Goal: Information Seeking & Learning: Learn about a topic

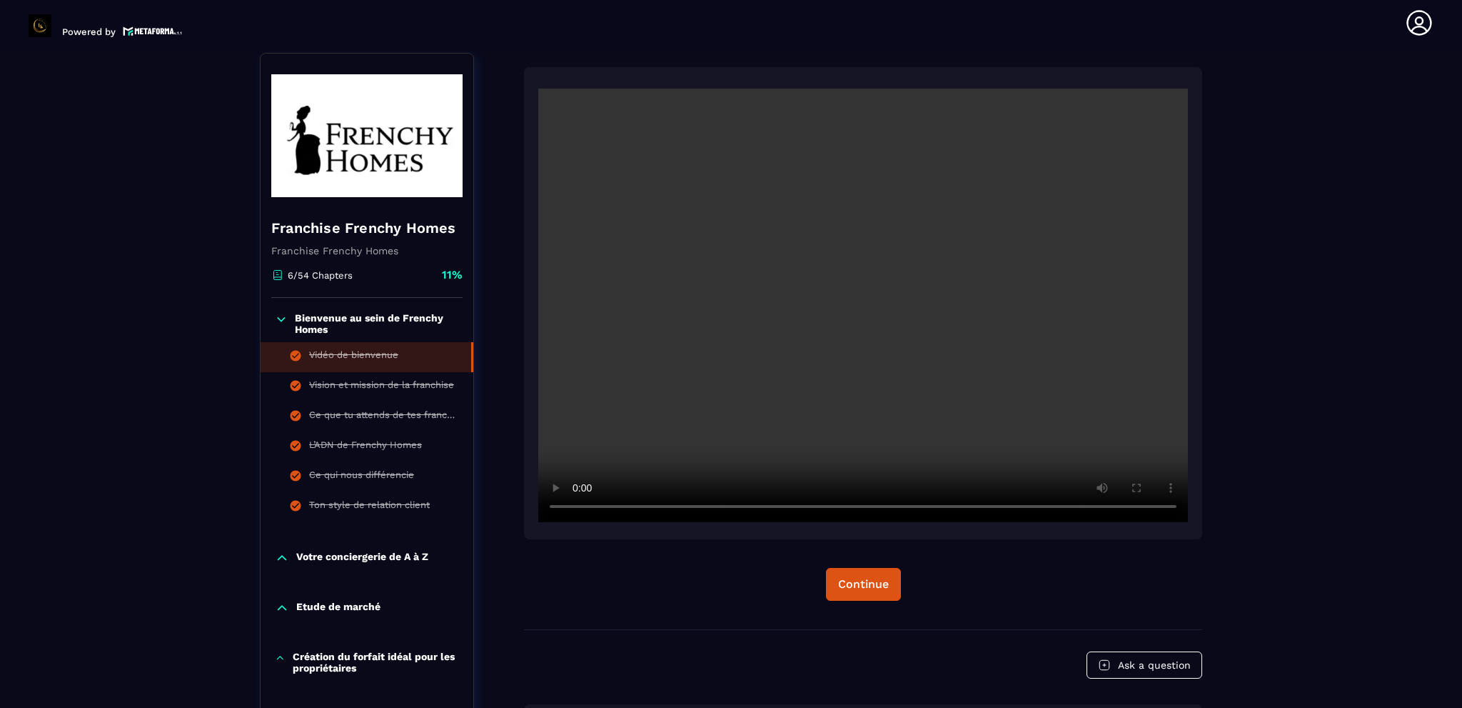
scroll to position [148, 0]
click at [326, 556] on p "Votre conciergerie de A à Z" at bounding box center [362, 556] width 132 height 14
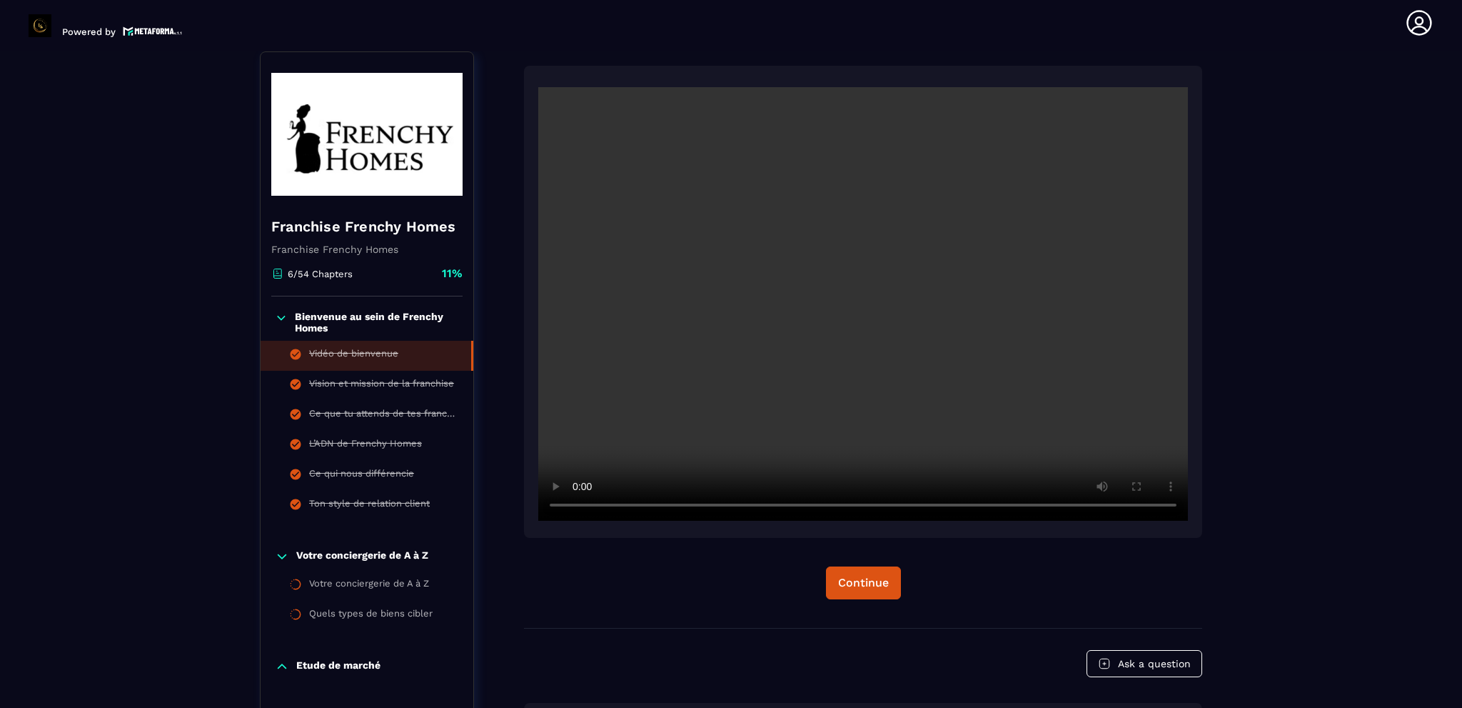
scroll to position [220, 0]
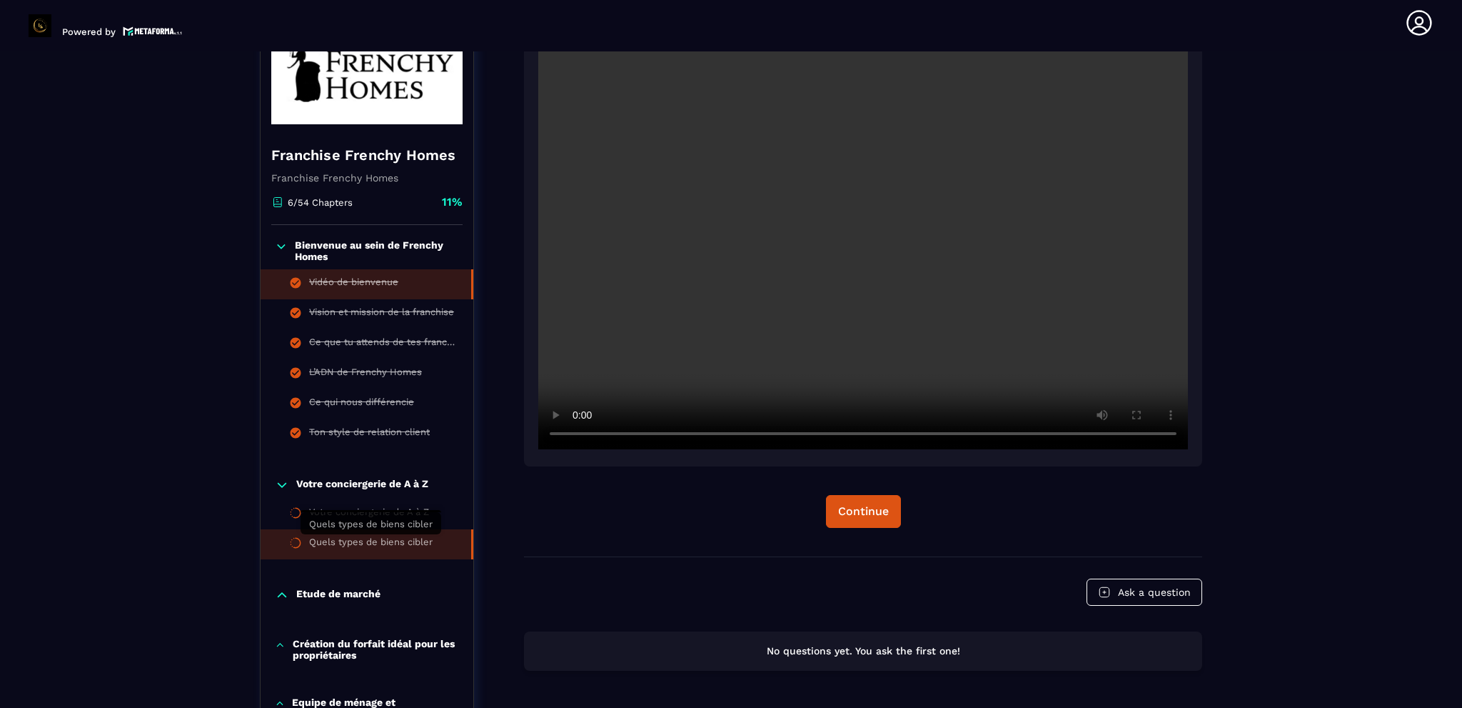
click at [360, 539] on div "Quels types de biens cibler" at bounding box center [371, 544] width 124 height 16
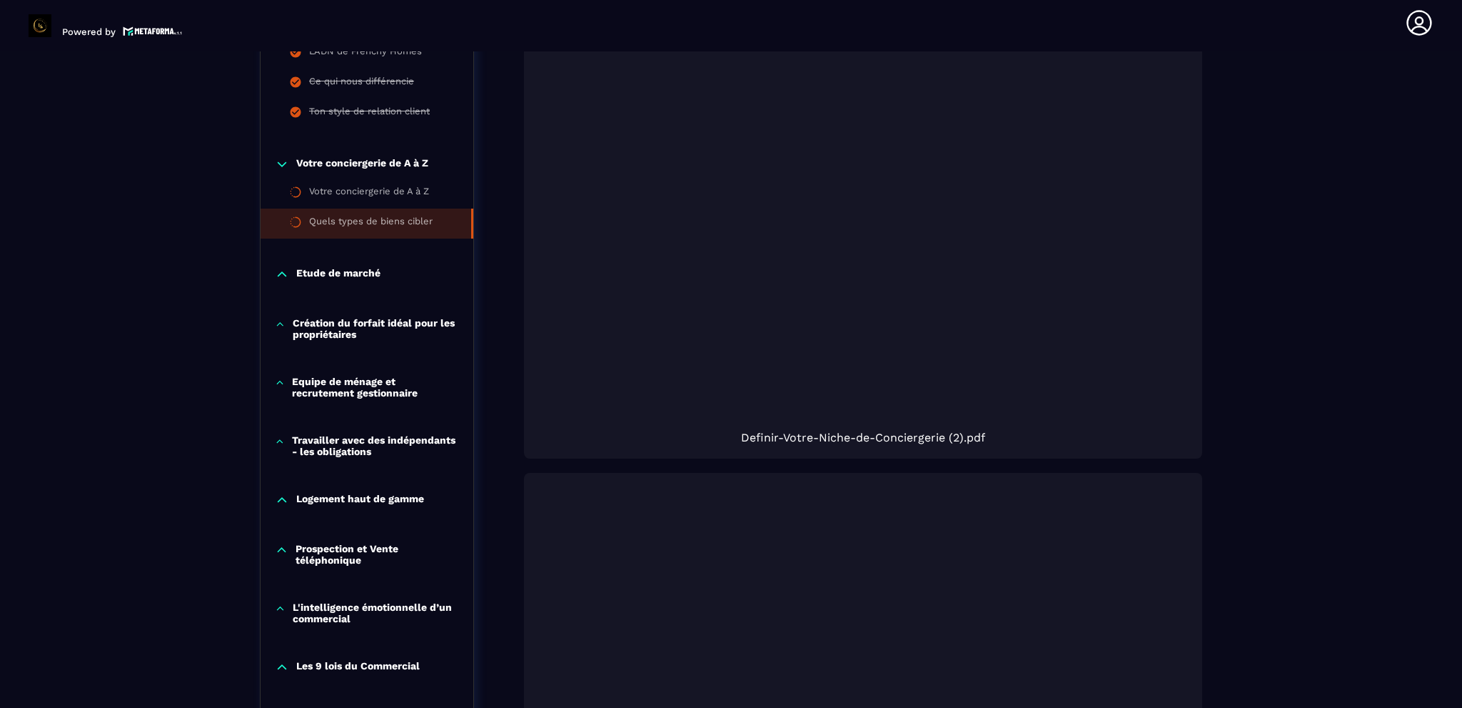
scroll to position [1005, 0]
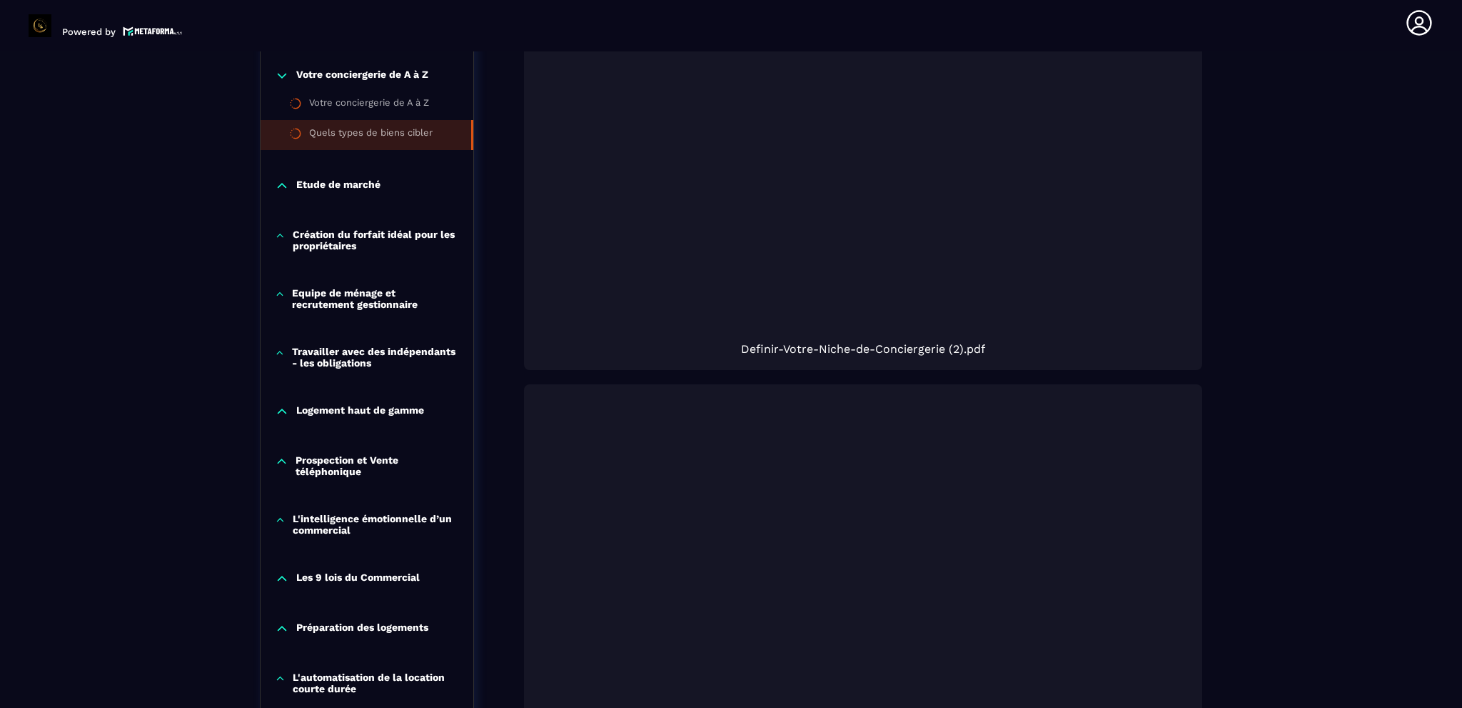
click at [976, 302] on div at bounding box center [863, 117] width 650 height 433
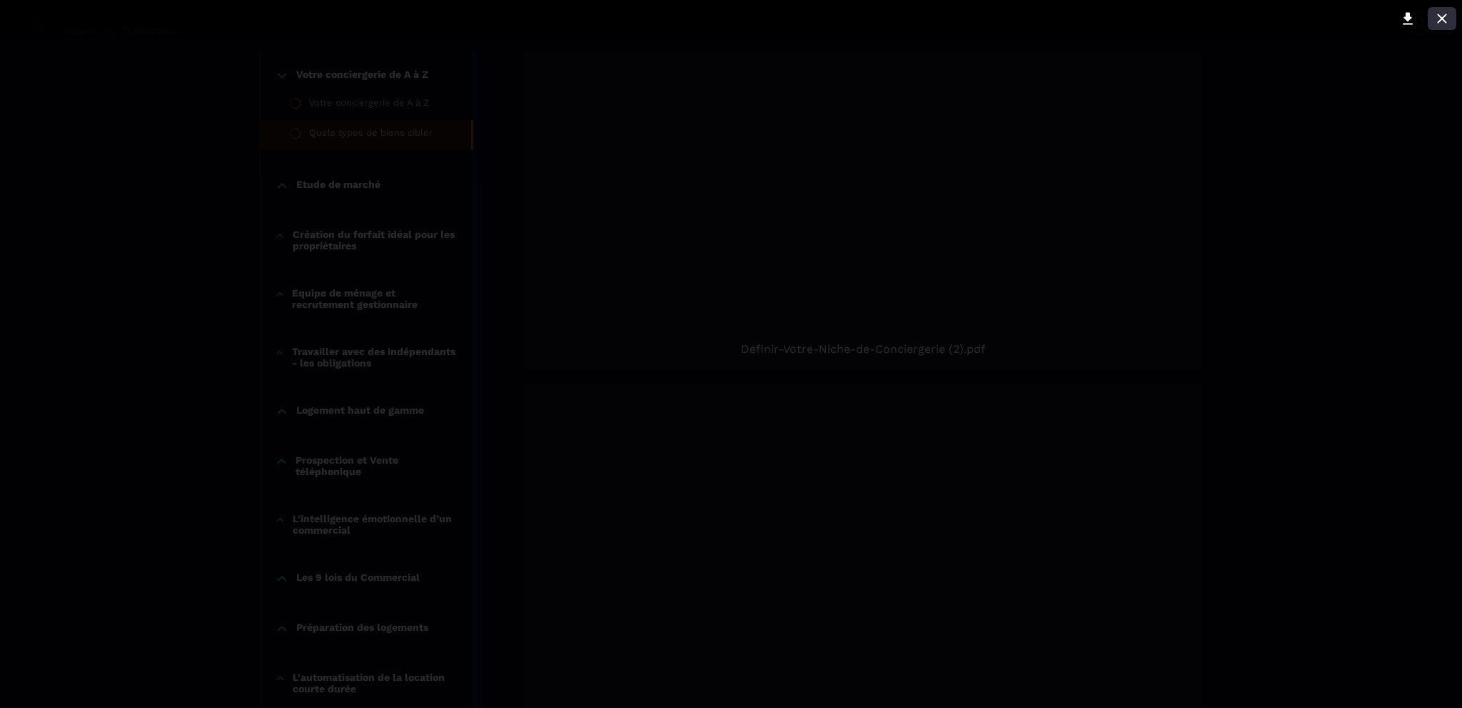
click at [1437, 16] on icon at bounding box center [1442, 18] width 17 height 17
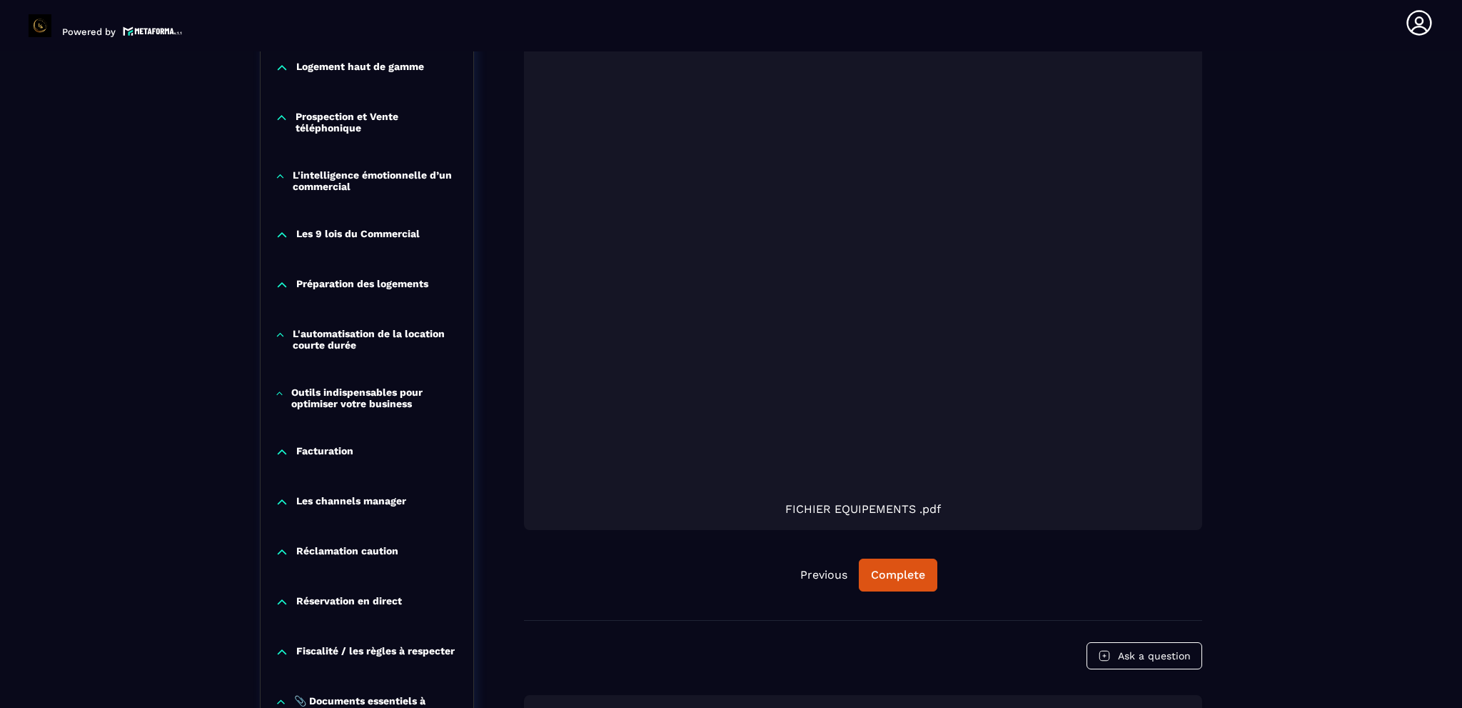
scroll to position [1362, 0]
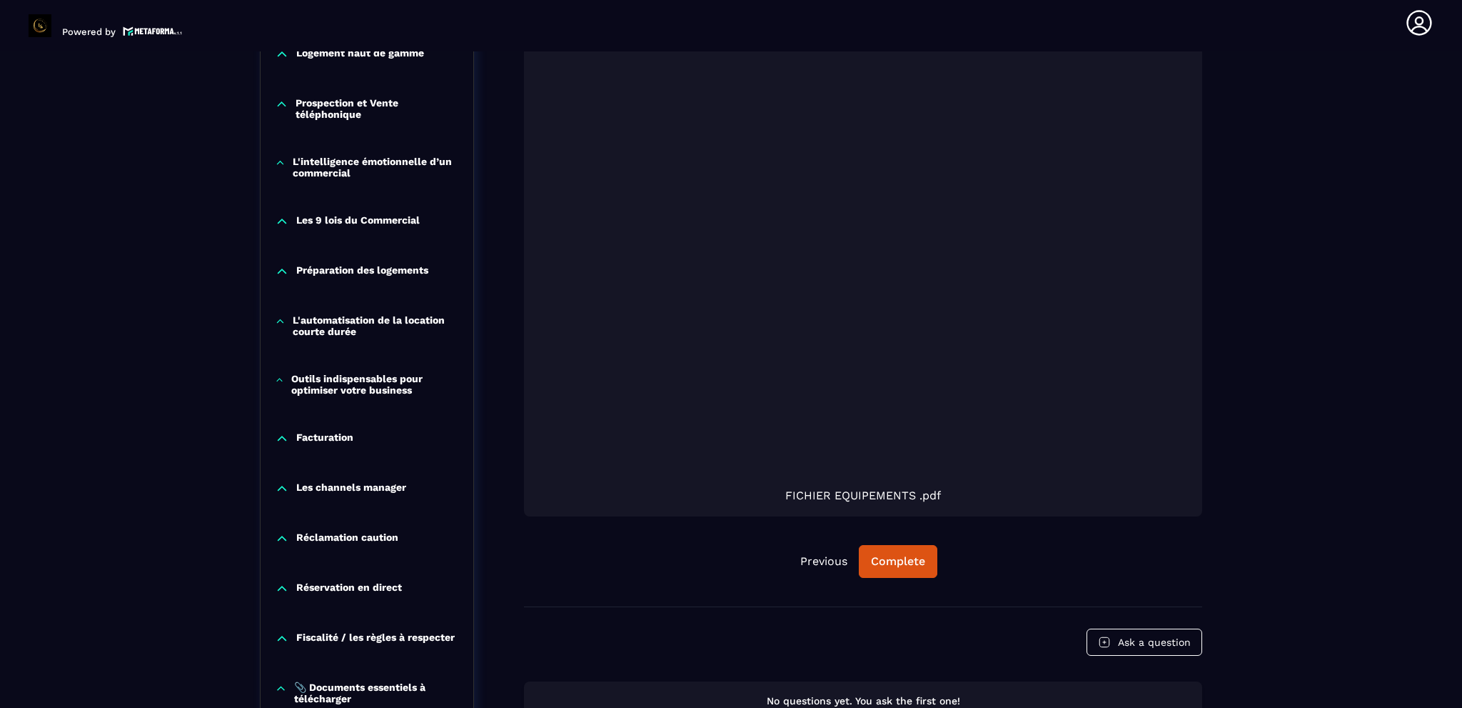
click at [860, 433] on div at bounding box center [863, 265] width 650 height 433
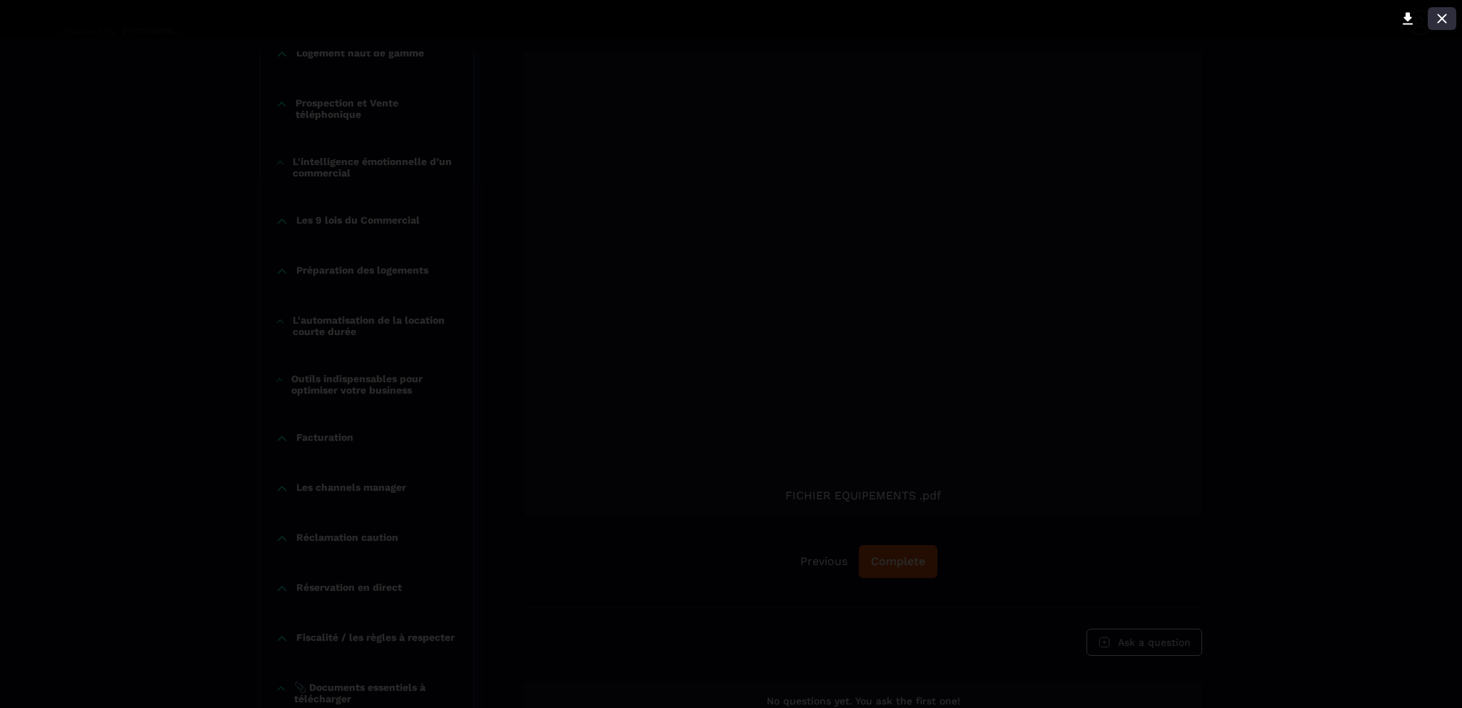
click at [1442, 19] on icon at bounding box center [1442, 18] width 17 height 17
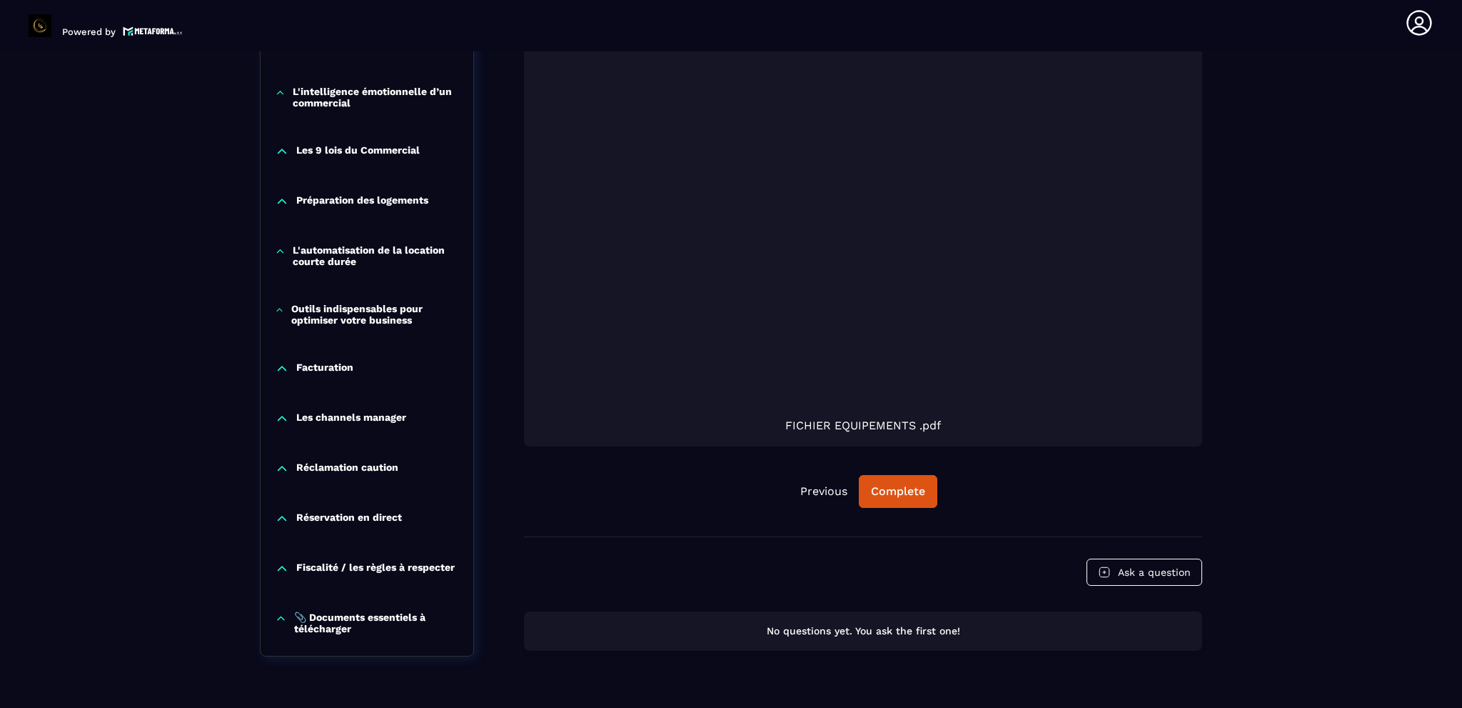
scroll to position [1434, 0]
click at [857, 246] on div at bounding box center [863, 193] width 650 height 433
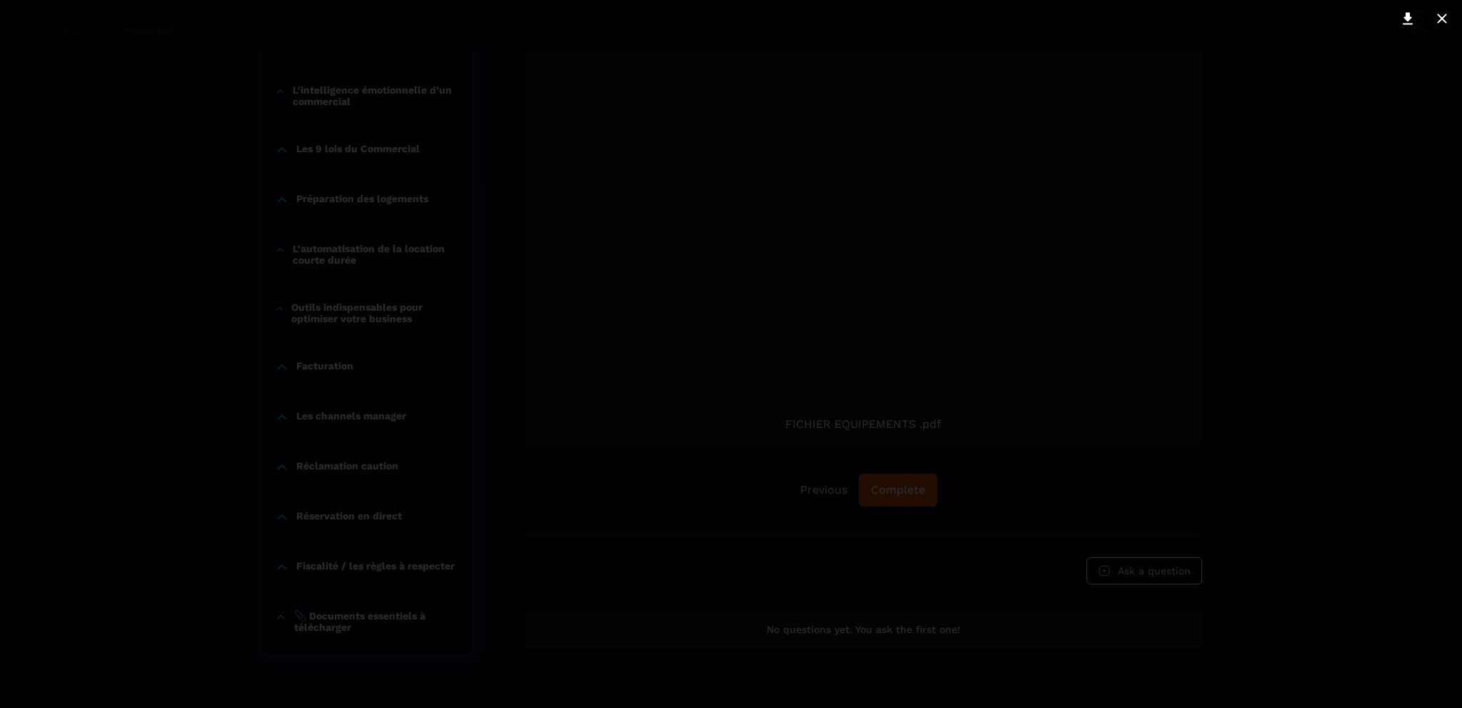
click at [857, 246] on div at bounding box center [730, 354] width 571 height 566
click at [1411, 16] on icon at bounding box center [1407, 18] width 17 height 17
click at [1444, 22] on icon at bounding box center [1442, 18] width 17 height 17
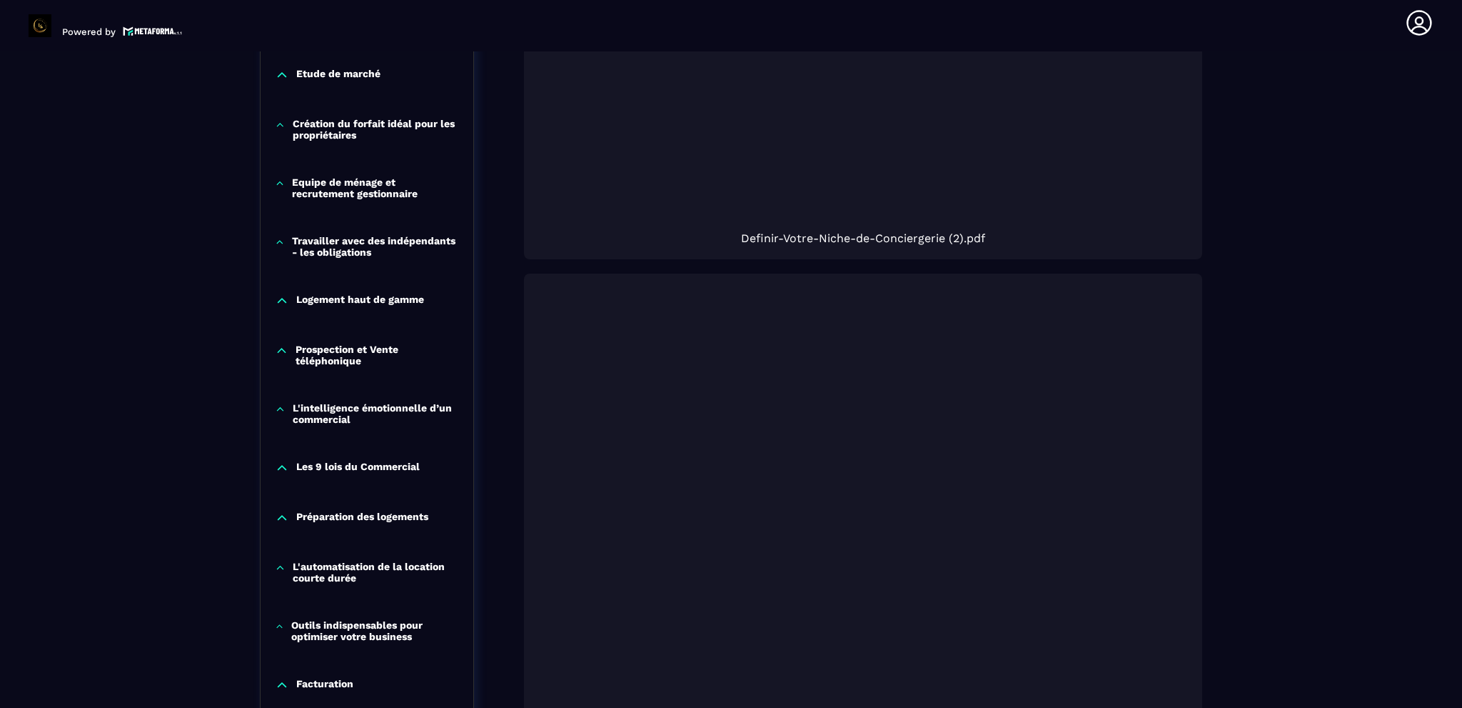
scroll to position [1005, 0]
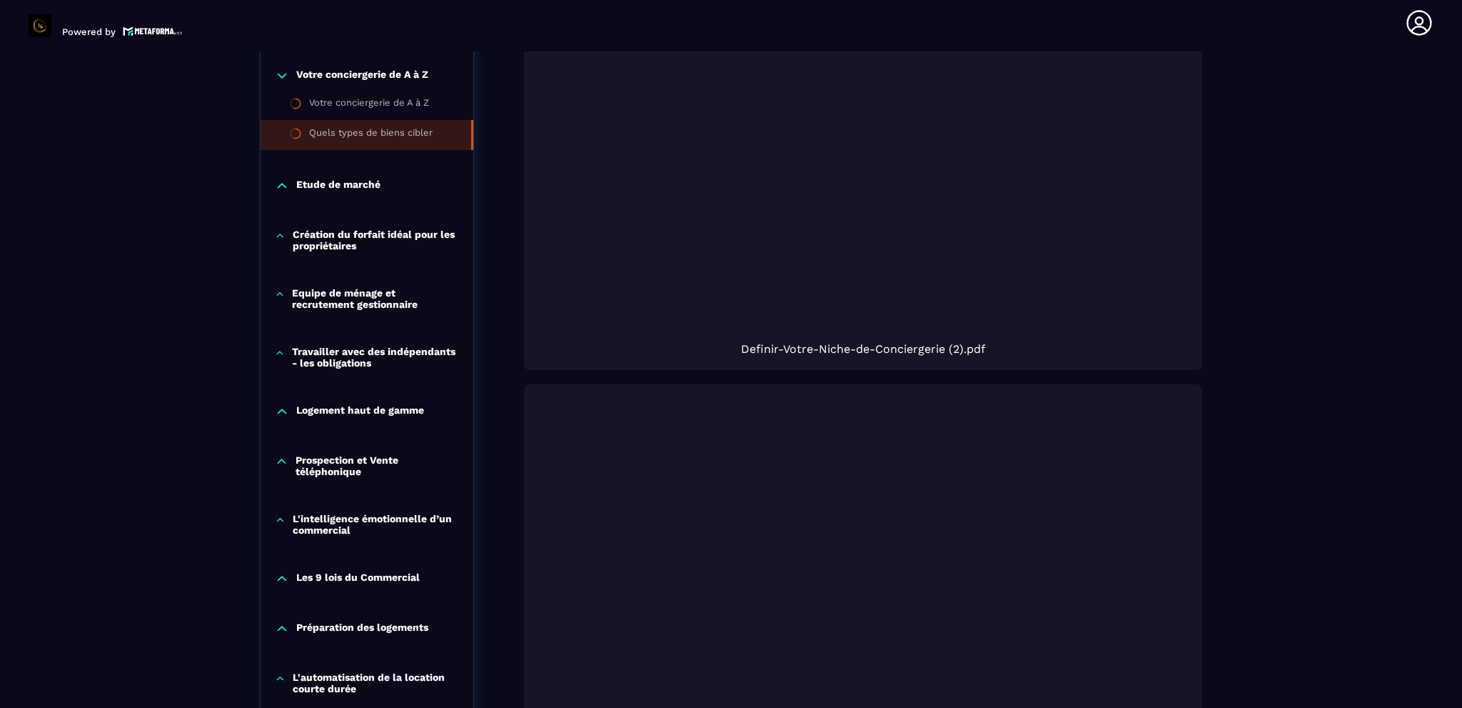
click at [339, 183] on p "Etude de marché" at bounding box center [338, 185] width 84 height 14
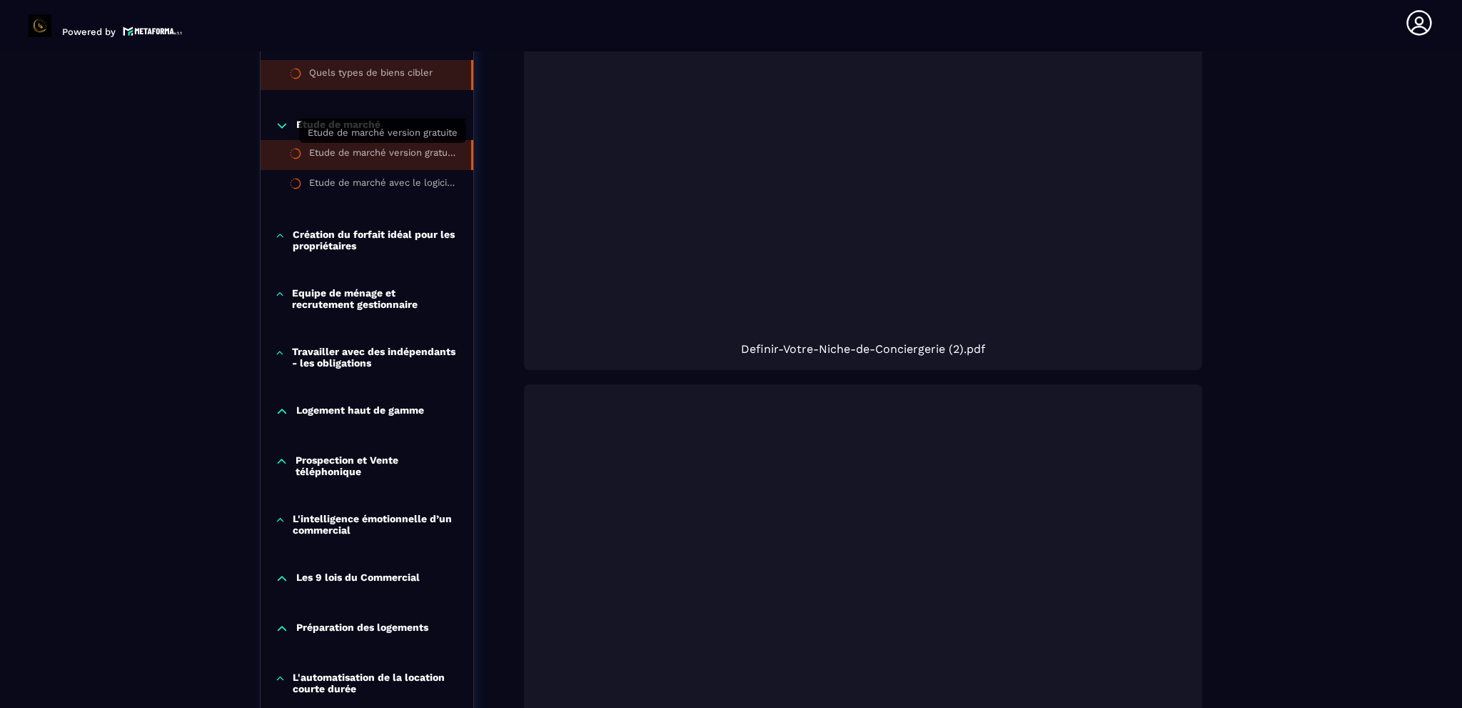
click at [388, 147] on div "Etude de marché version gratuite" at bounding box center [383, 155] width 148 height 16
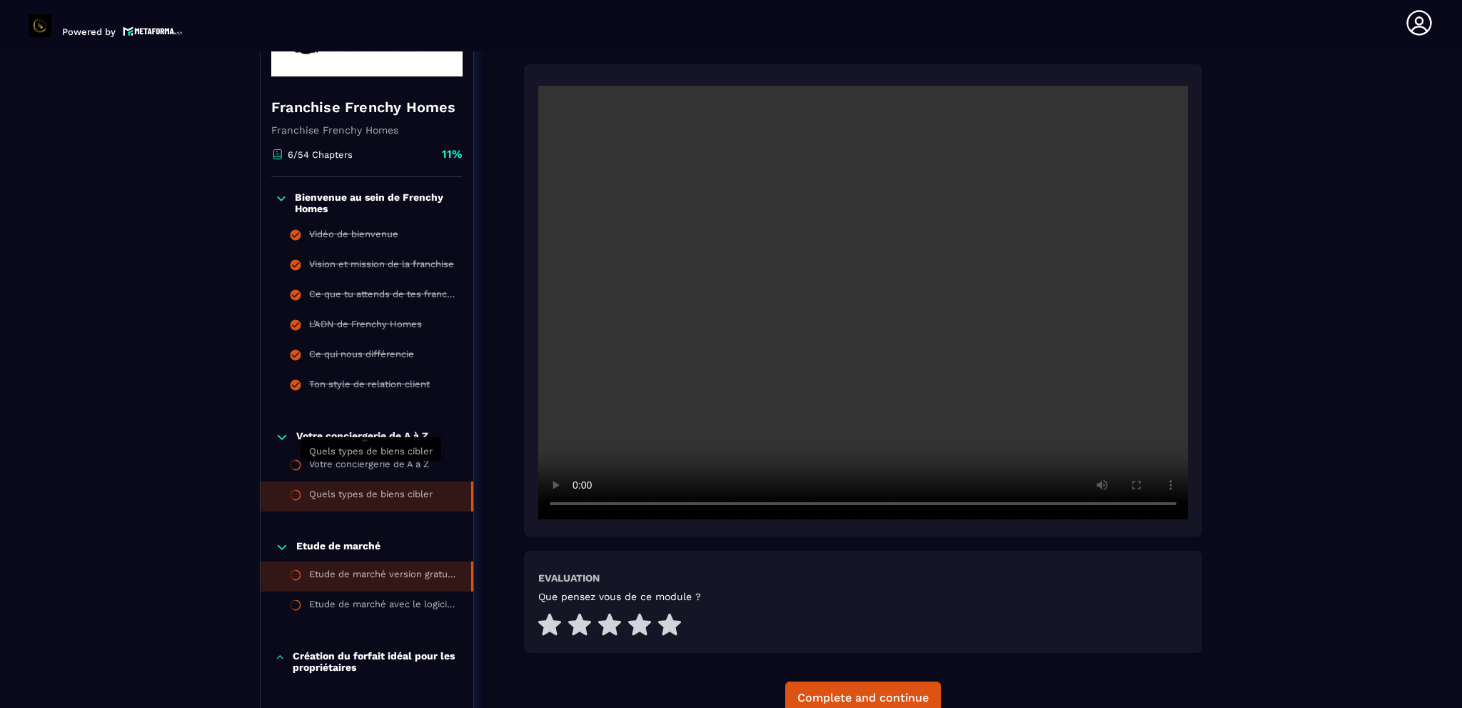
scroll to position [291, 0]
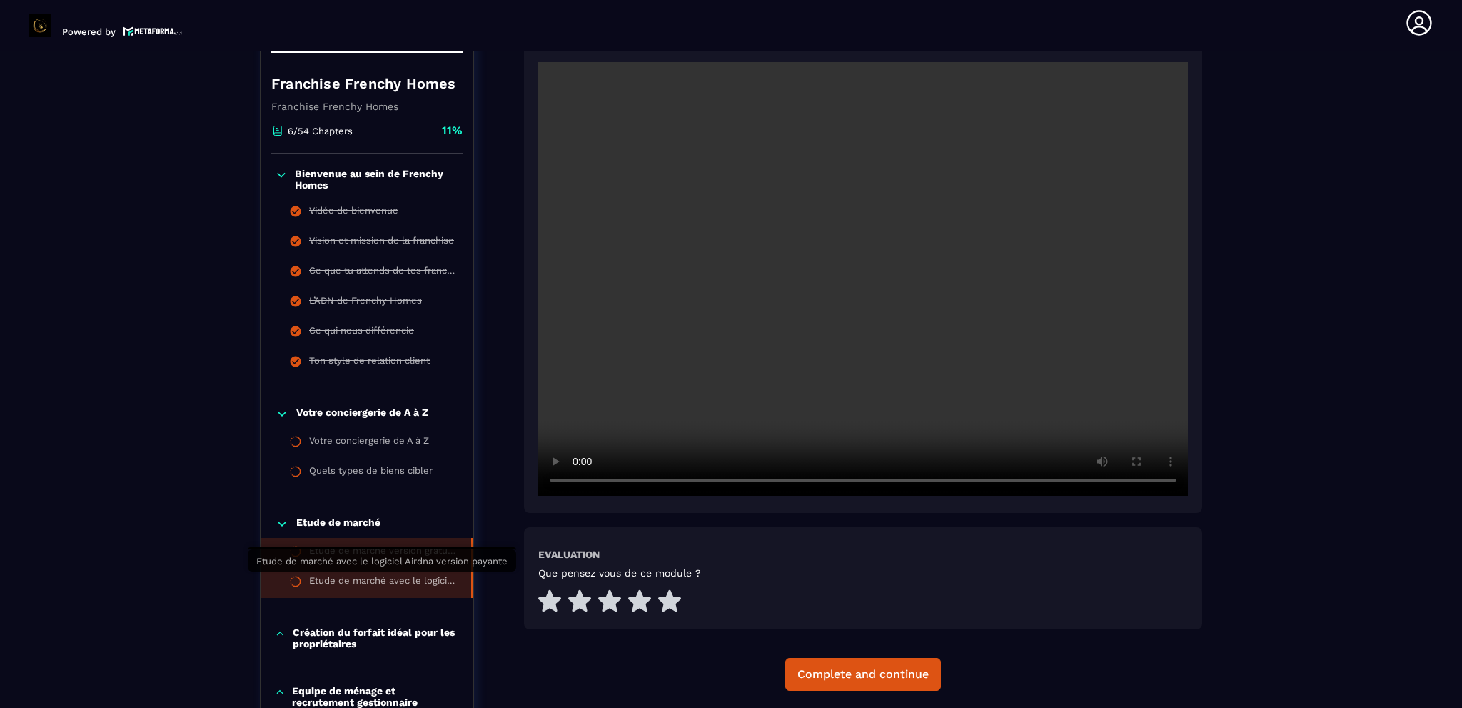
click at [381, 577] on div "Etude de marché avec le logiciel Airdna version payante" at bounding box center [383, 583] width 148 height 16
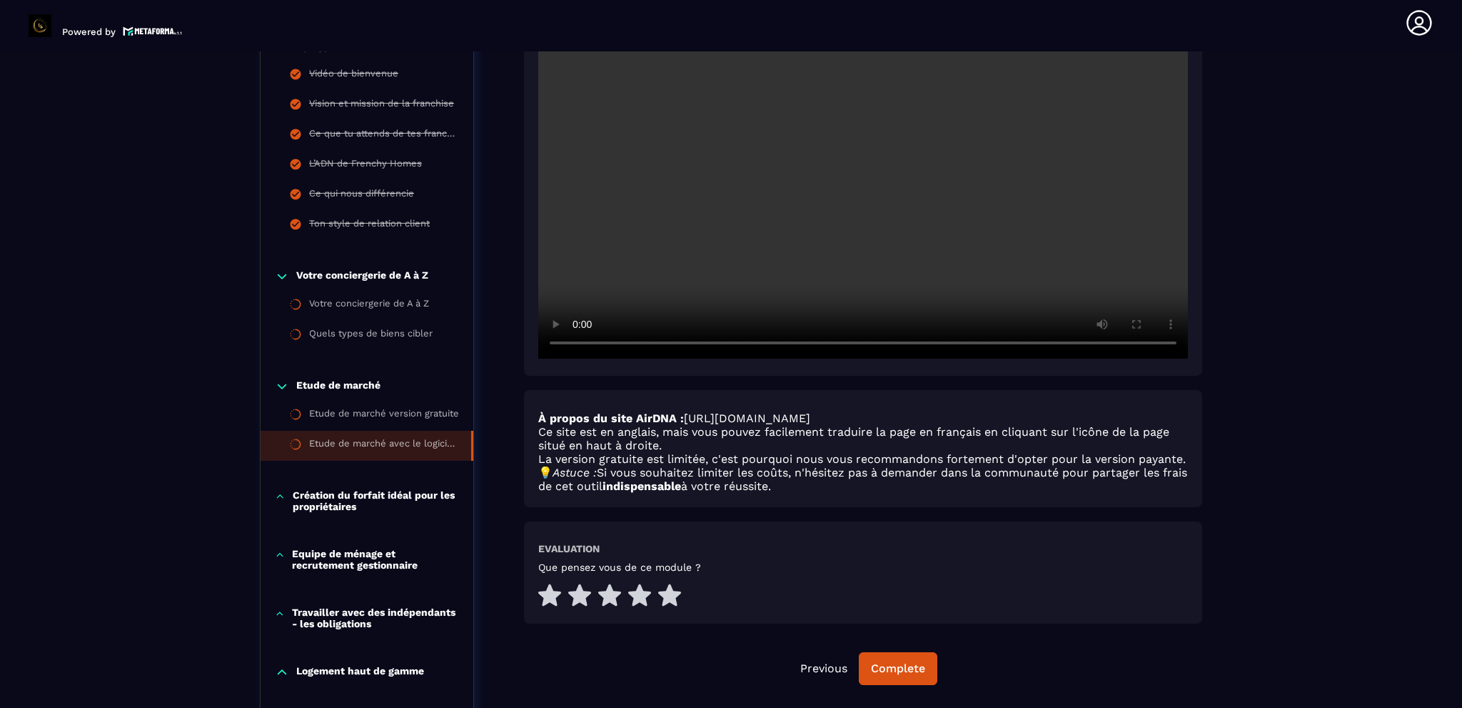
scroll to position [434, 0]
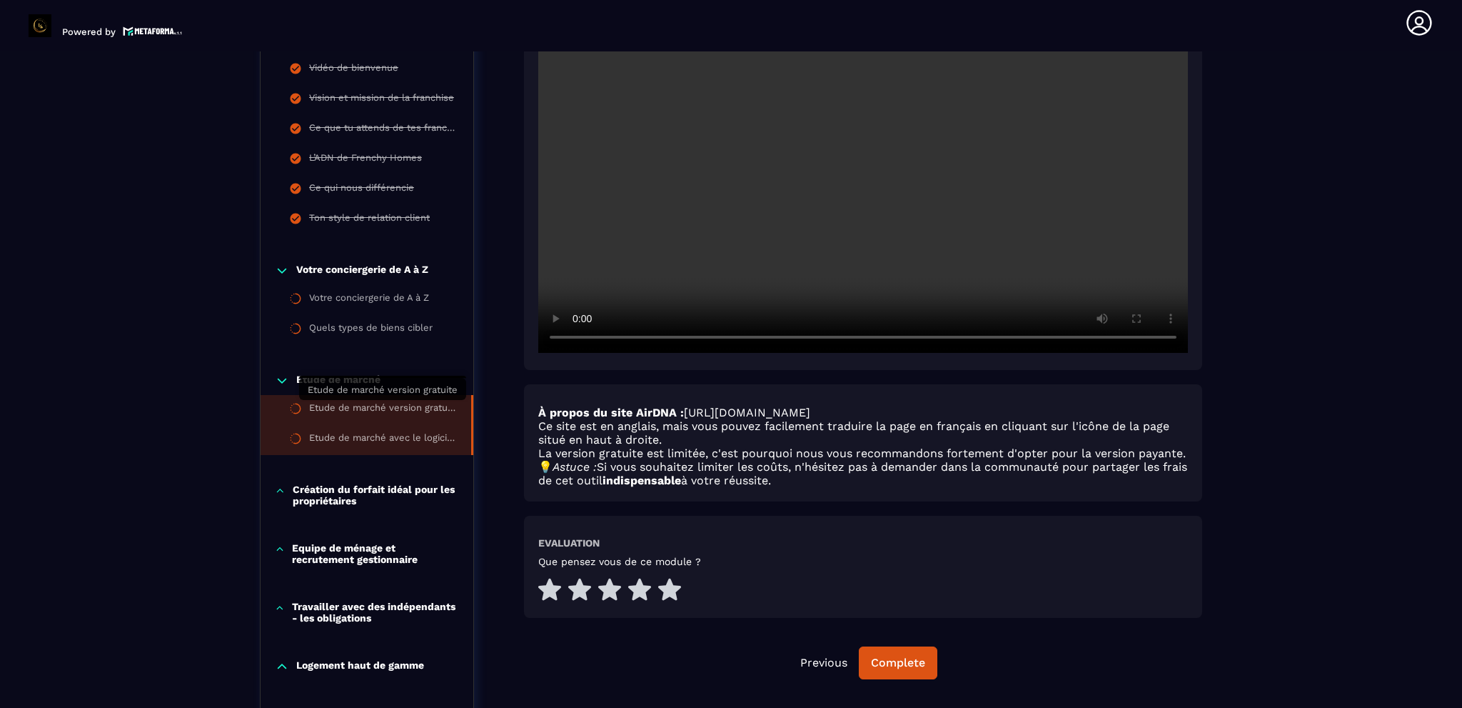
click at [391, 408] on div "Etude de marché version gratuite" at bounding box center [383, 410] width 148 height 16
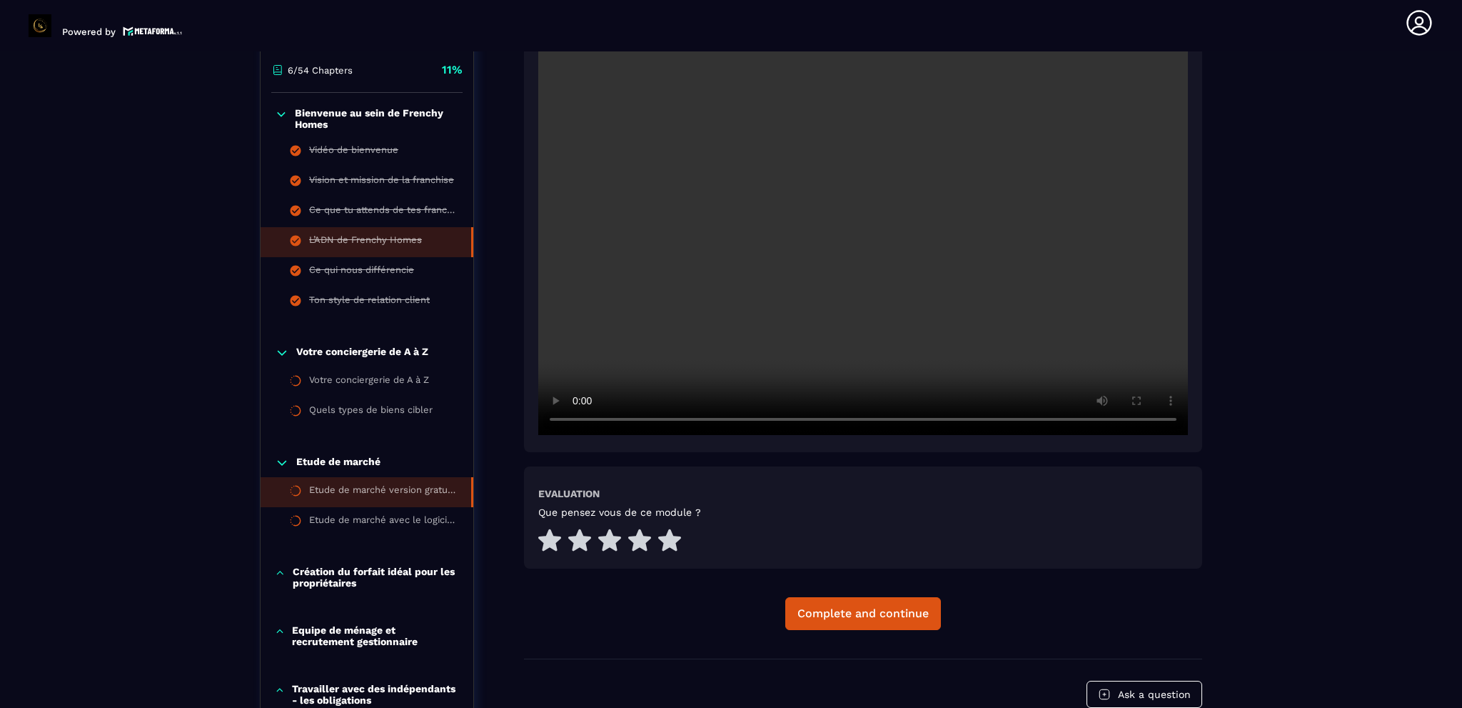
scroll to position [363, 0]
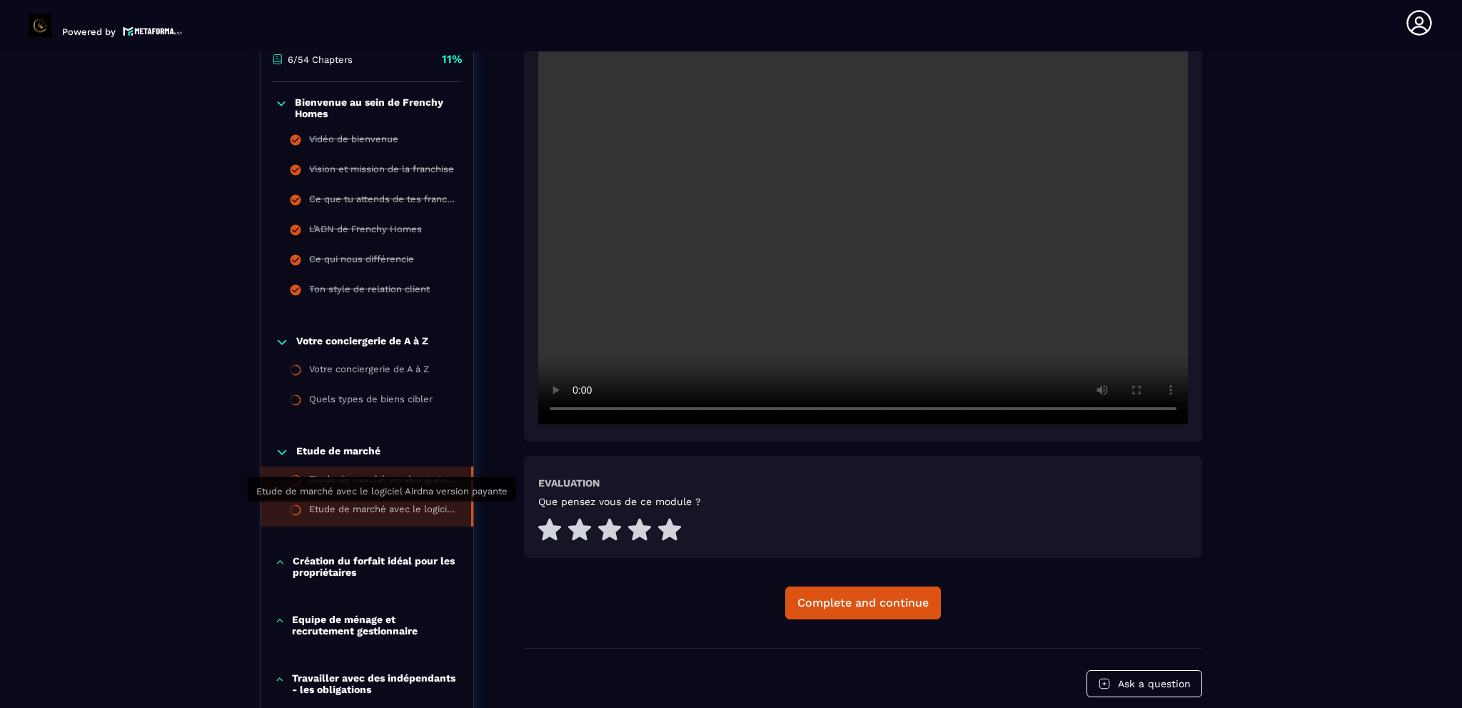
click at [394, 511] on div "Etude de marché avec le logiciel Airdna version payante" at bounding box center [383, 511] width 148 height 16
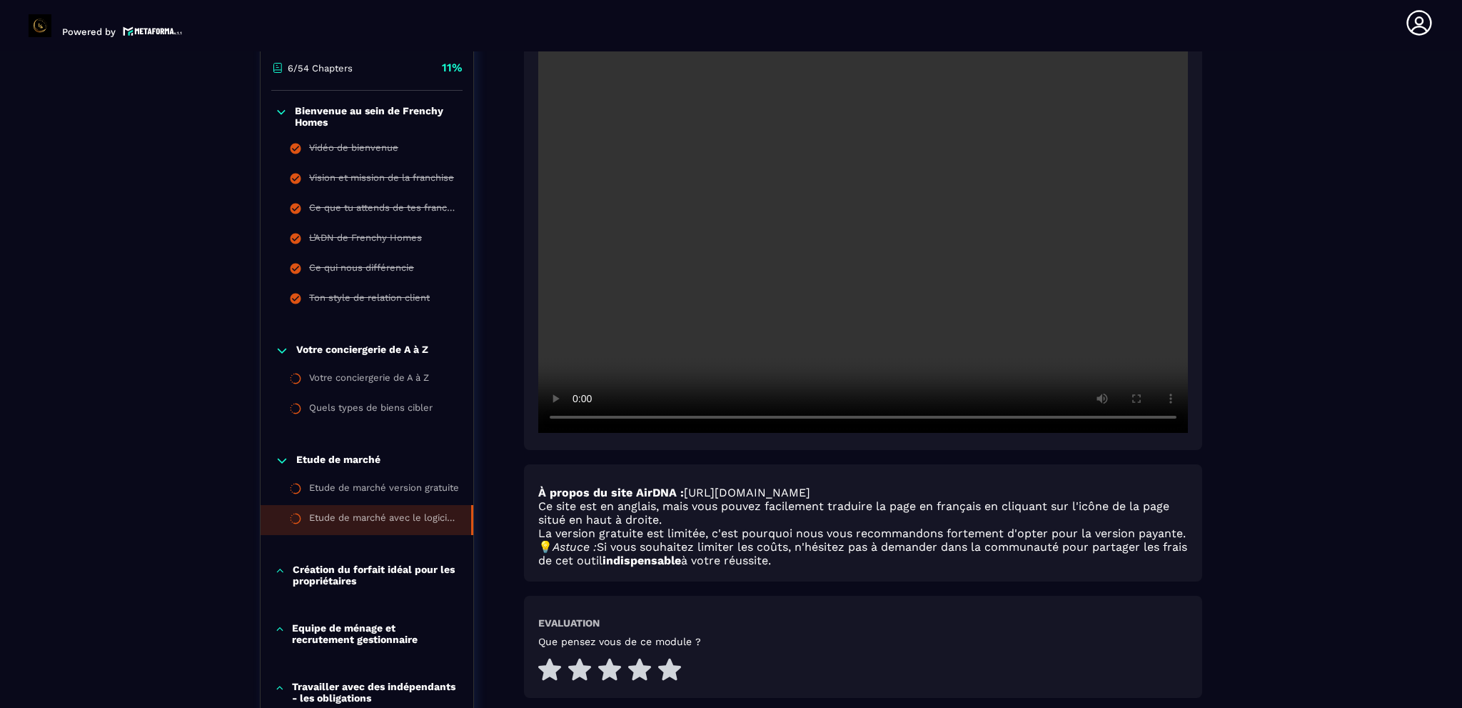
scroll to position [363, 0]
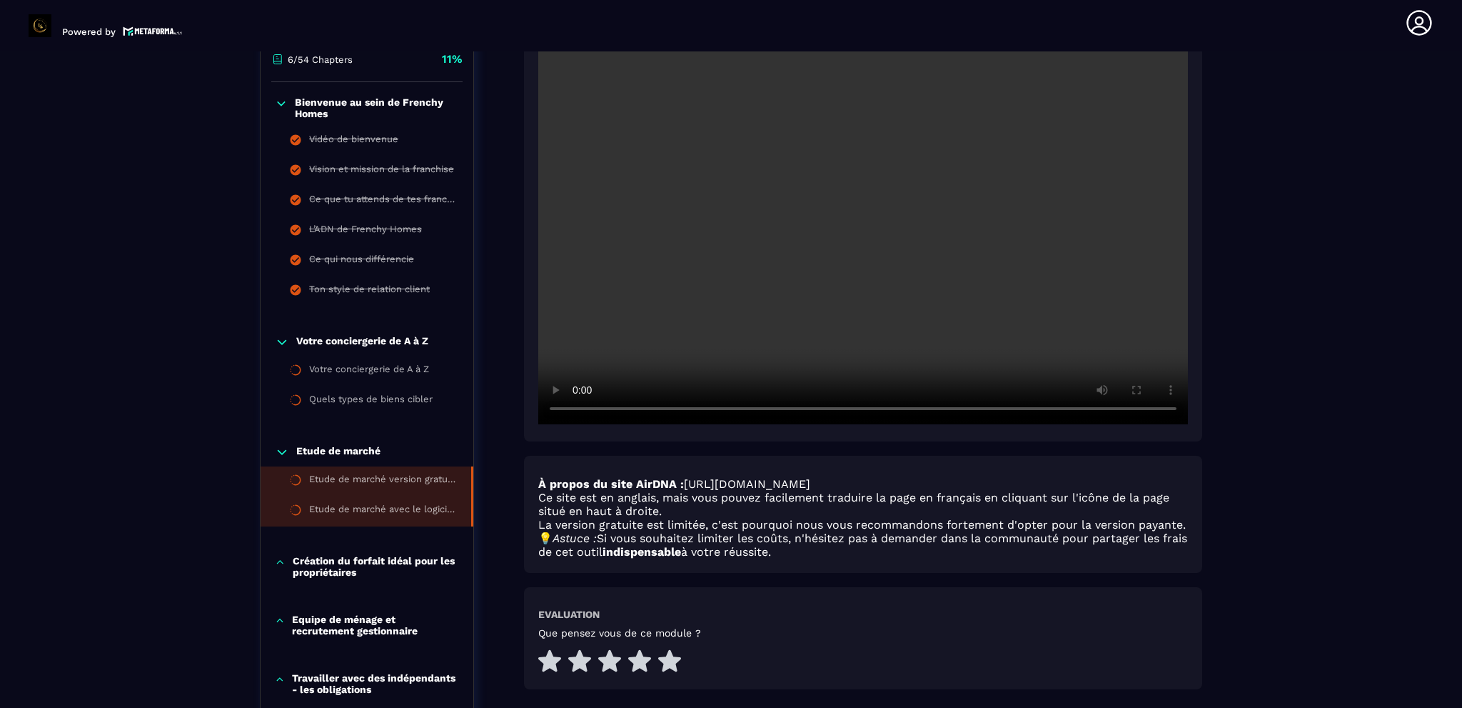
click at [351, 480] on div "Etude de marché version gratuite" at bounding box center [383, 481] width 148 height 16
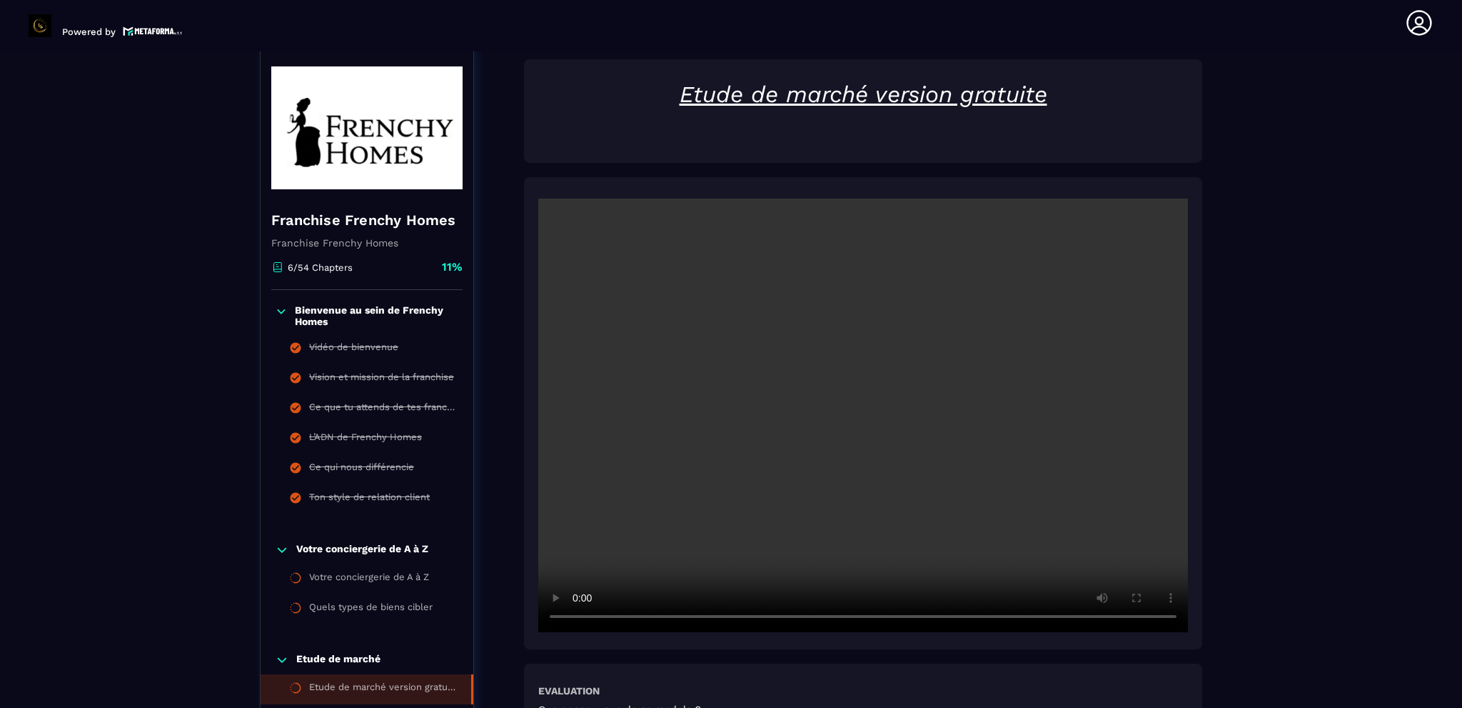
scroll to position [148, 0]
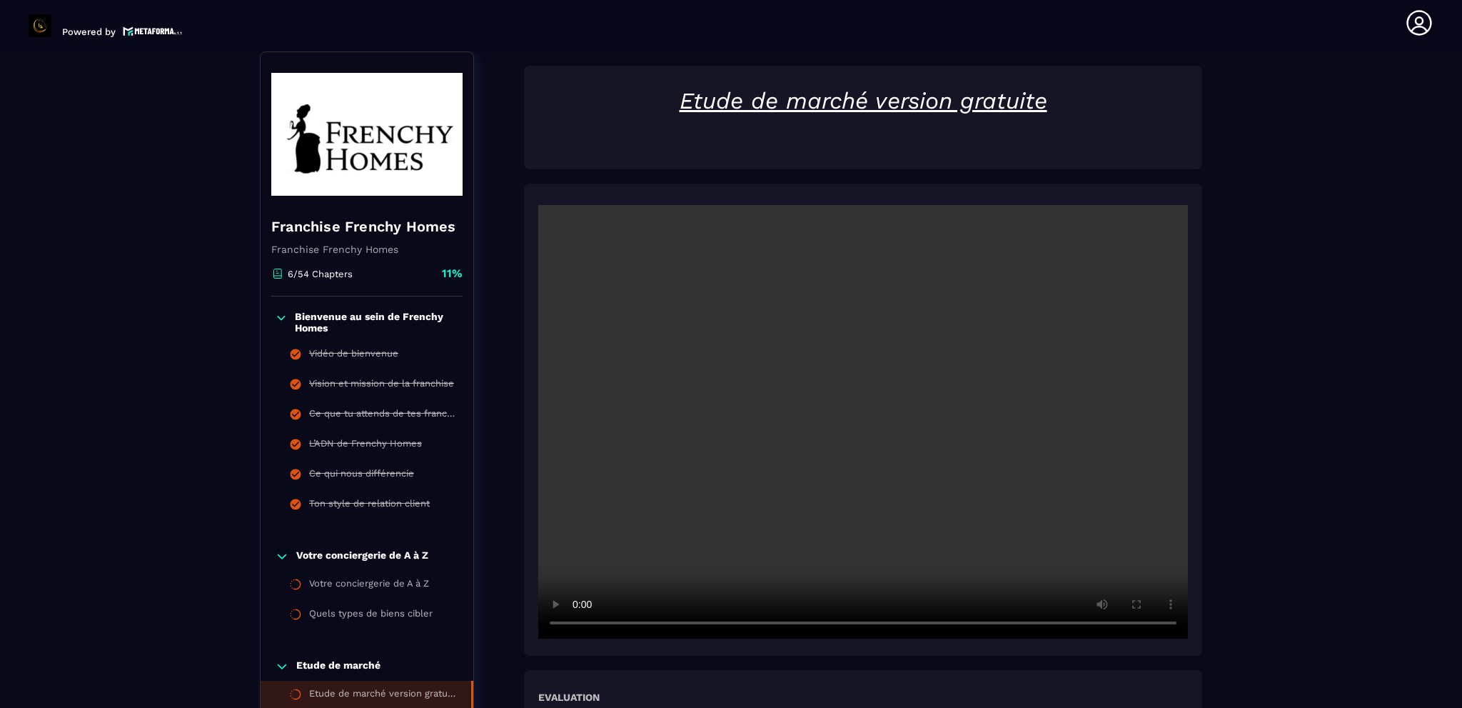
click at [757, 540] on video at bounding box center [863, 421] width 650 height 433
click at [904, 340] on video at bounding box center [863, 421] width 650 height 433
click at [901, 342] on video at bounding box center [863, 421] width 650 height 433
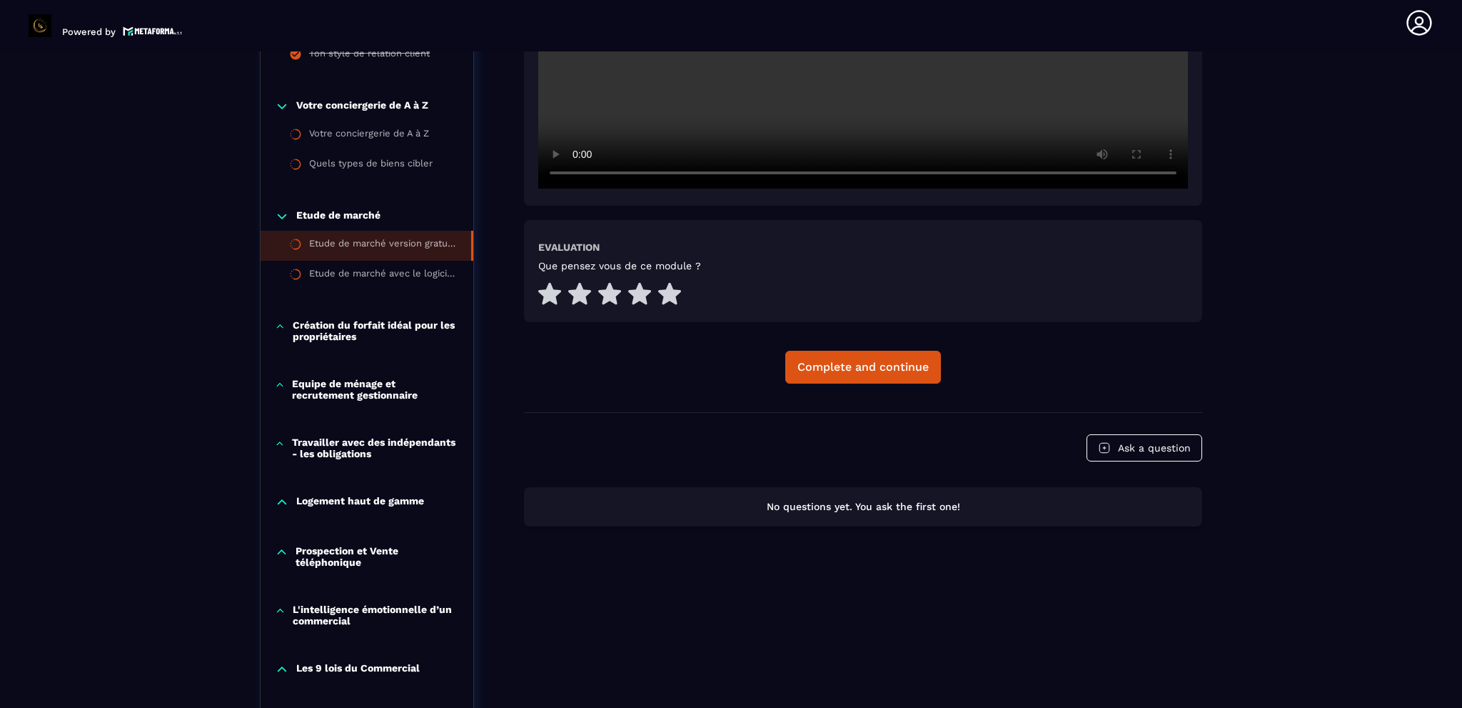
scroll to position [512, 0]
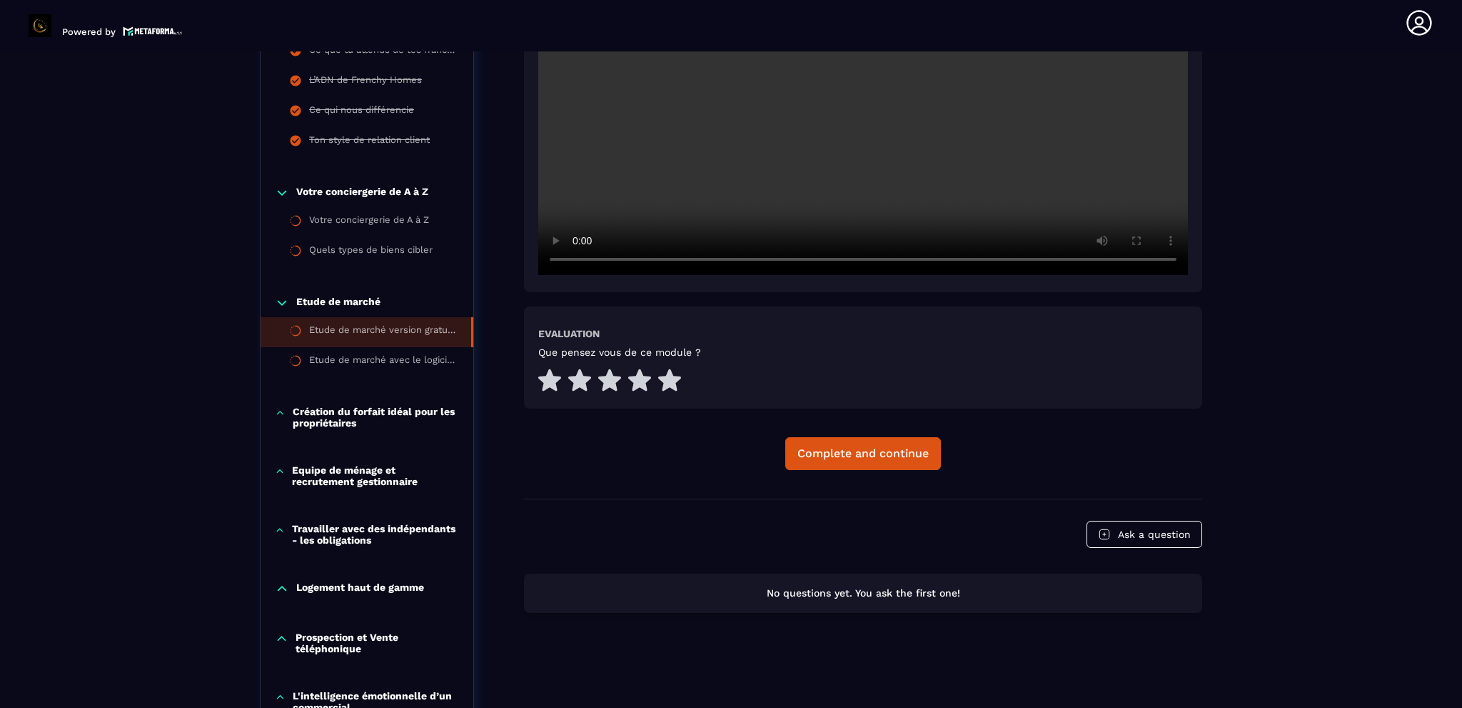
click at [354, 411] on p "Création du forfait idéal pour les propriétaires" at bounding box center [376, 417] width 166 height 23
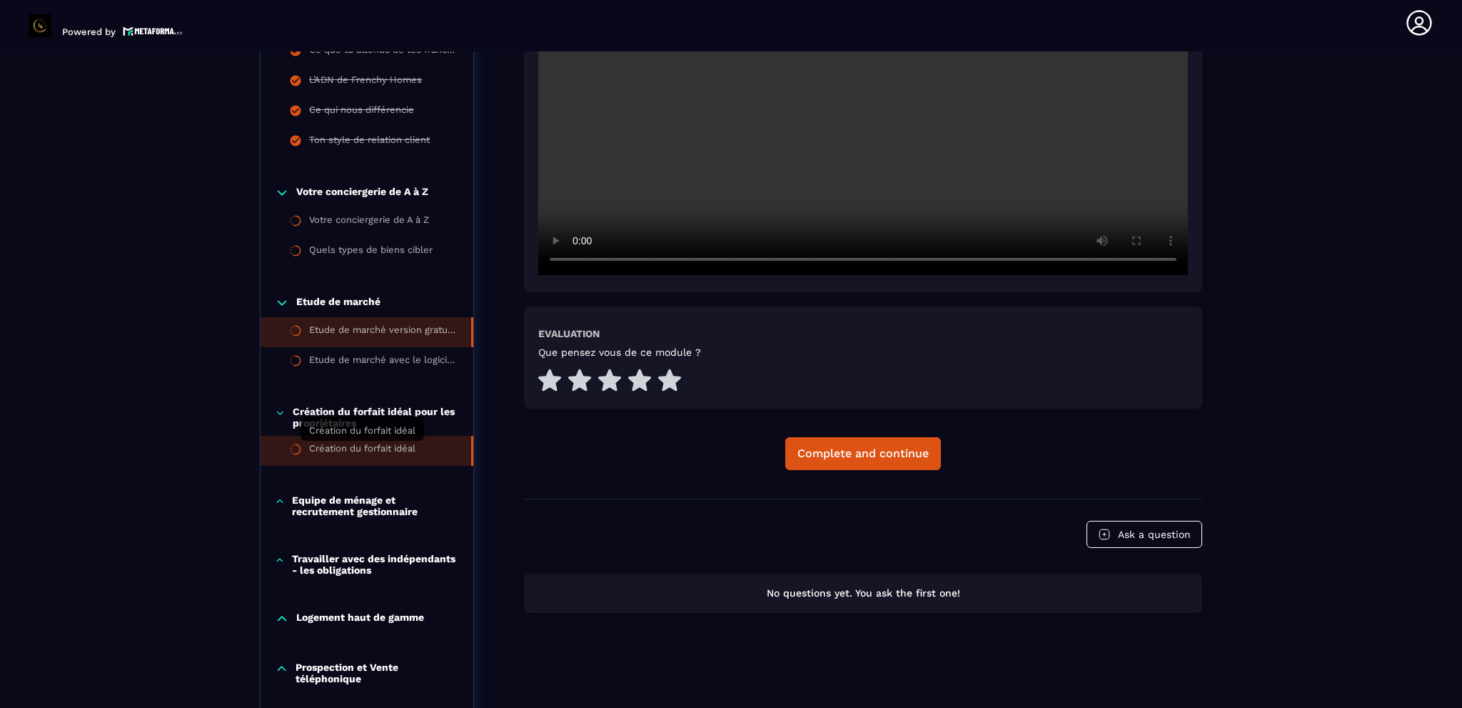
click at [331, 448] on div "Création du forfait idéal" at bounding box center [362, 451] width 106 height 16
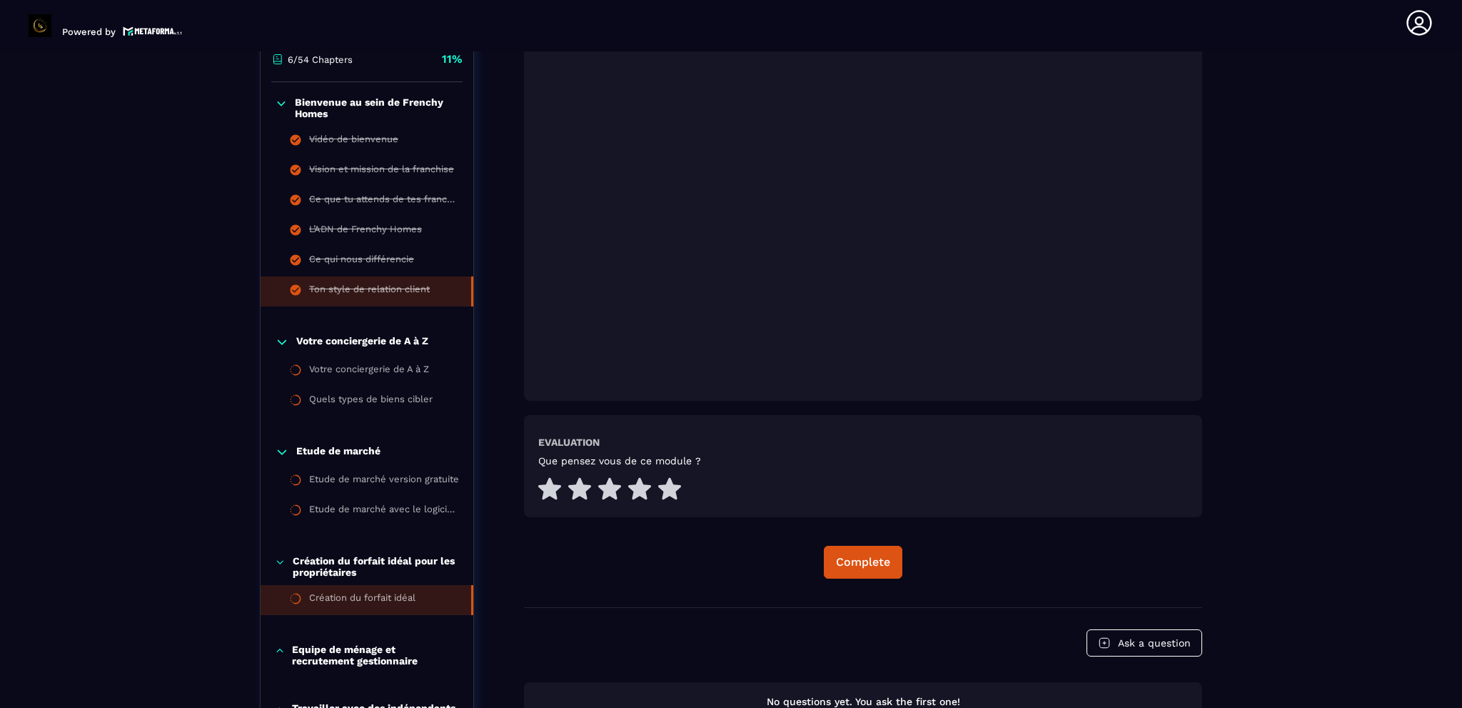
scroll to position [505, 0]
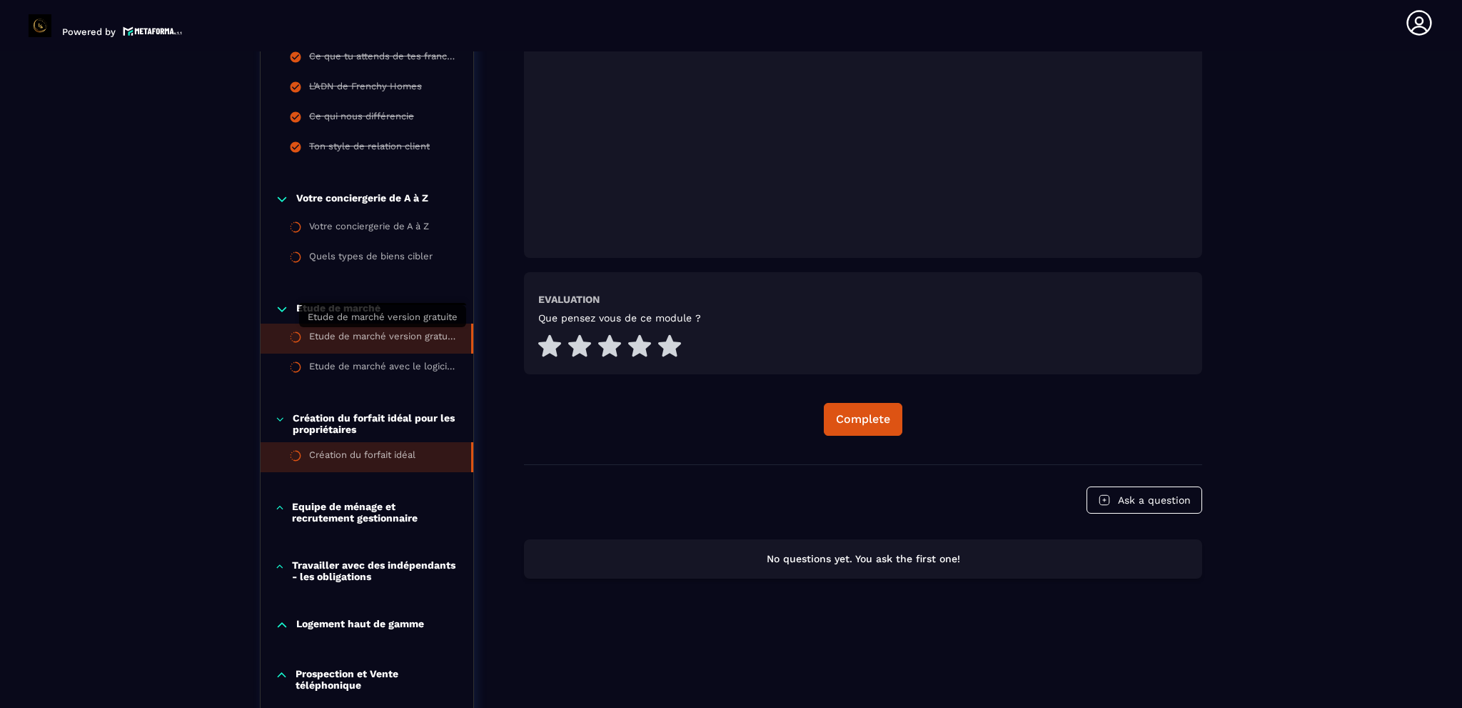
click at [340, 335] on div "Etude de marché version gratuite" at bounding box center [383, 339] width 148 height 16
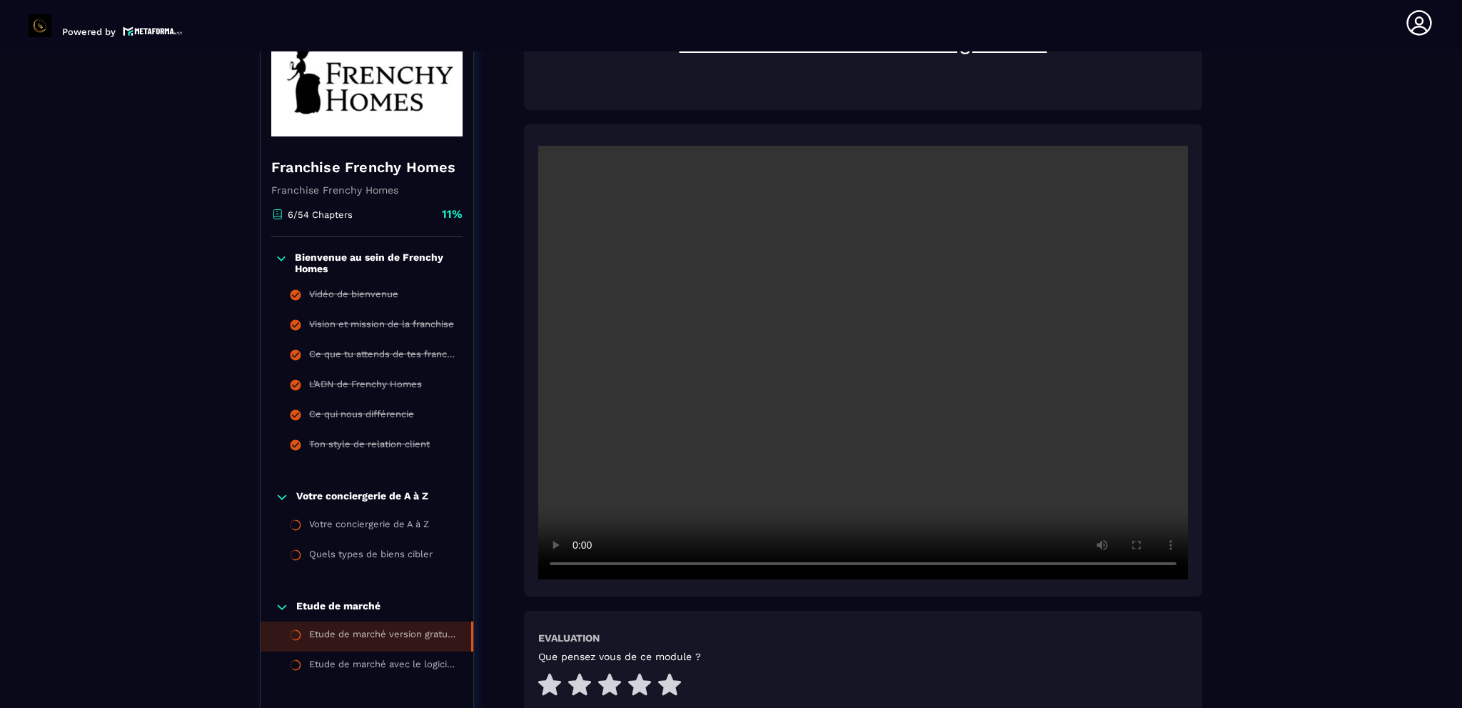
scroll to position [214, 0]
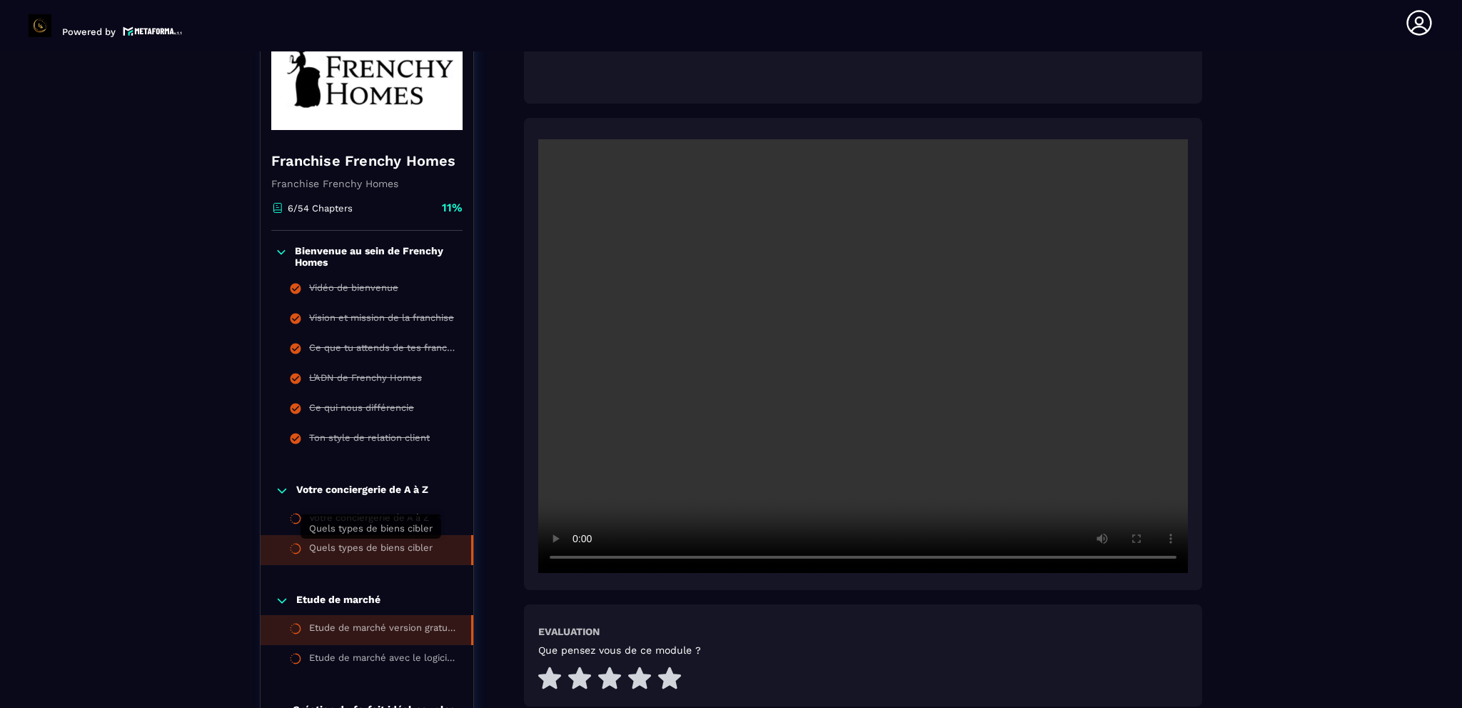
click at [391, 543] on div "Quels types de biens cibler" at bounding box center [371, 550] width 124 height 16
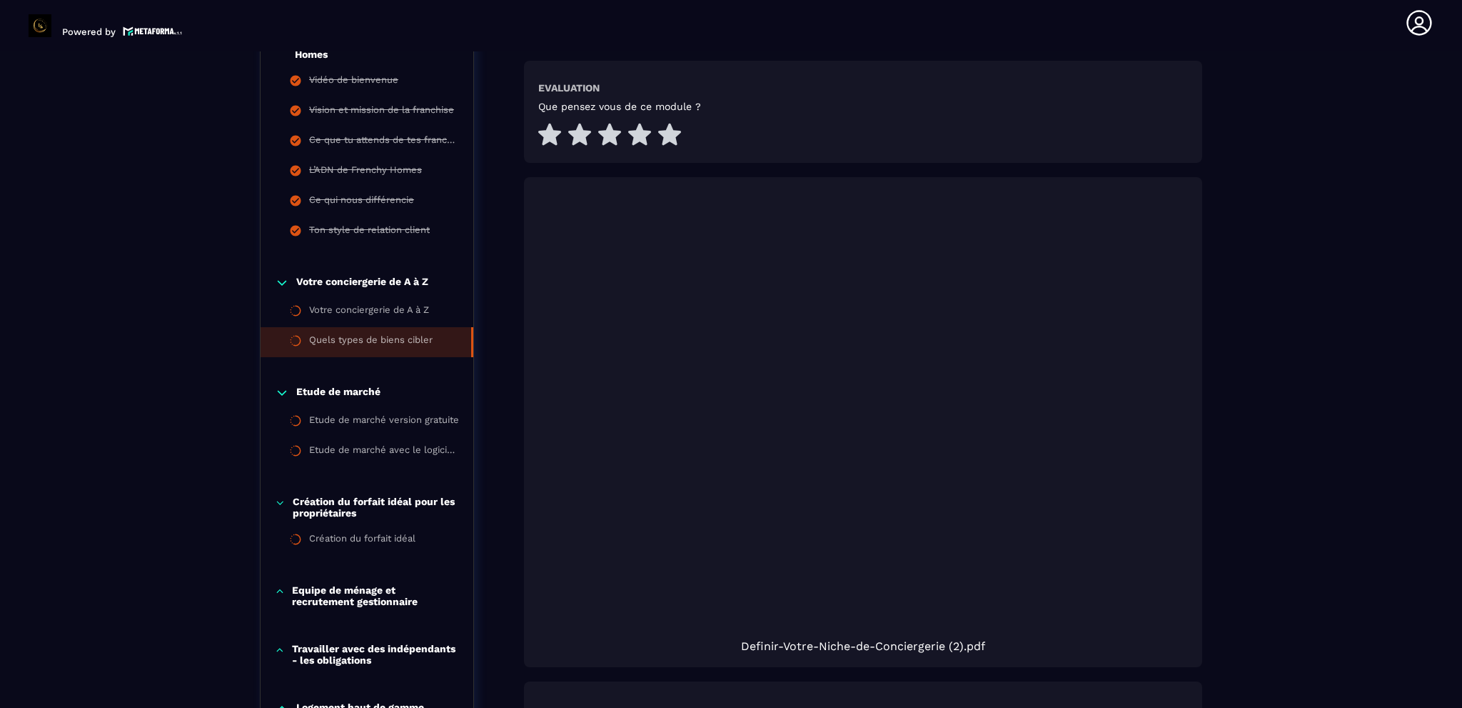
scroll to position [791, 0]
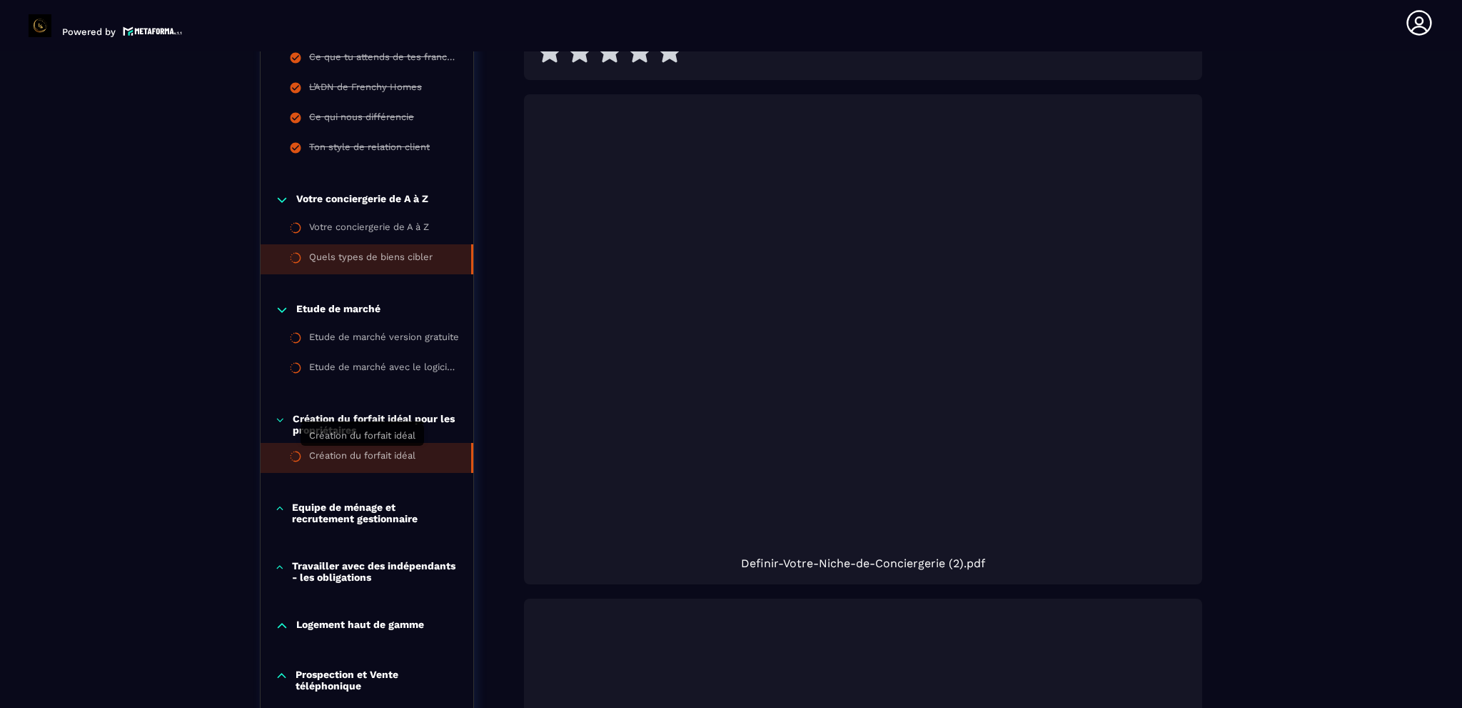
click at [344, 455] on div "Création du forfait idéal" at bounding box center [362, 458] width 106 height 16
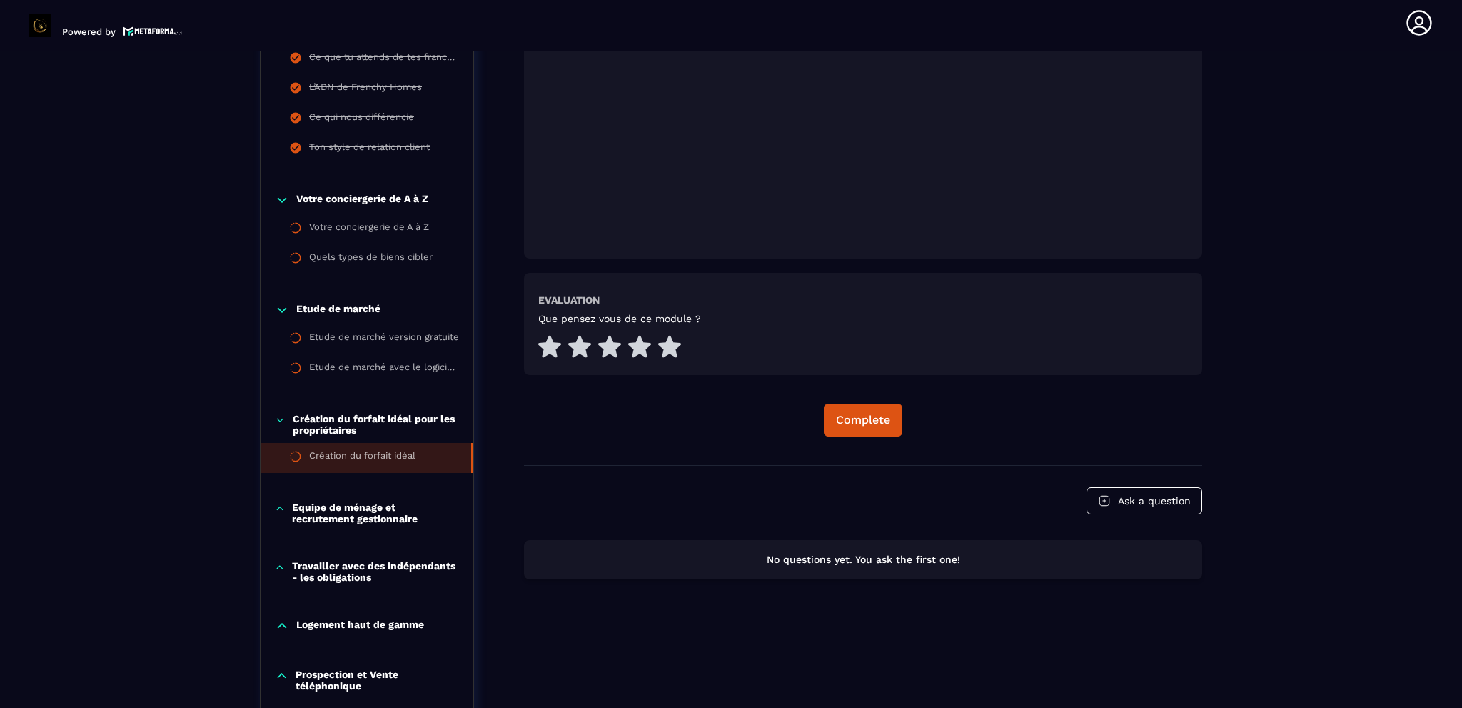
scroll to position [505, 0]
click at [880, 418] on div "Complete" at bounding box center [863, 419] width 54 height 14
click at [870, 421] on div "Continue" at bounding box center [863, 419] width 51 height 14
click at [338, 510] on p "Equipe de ménage et recrutement gestionnaire" at bounding box center [375, 511] width 167 height 23
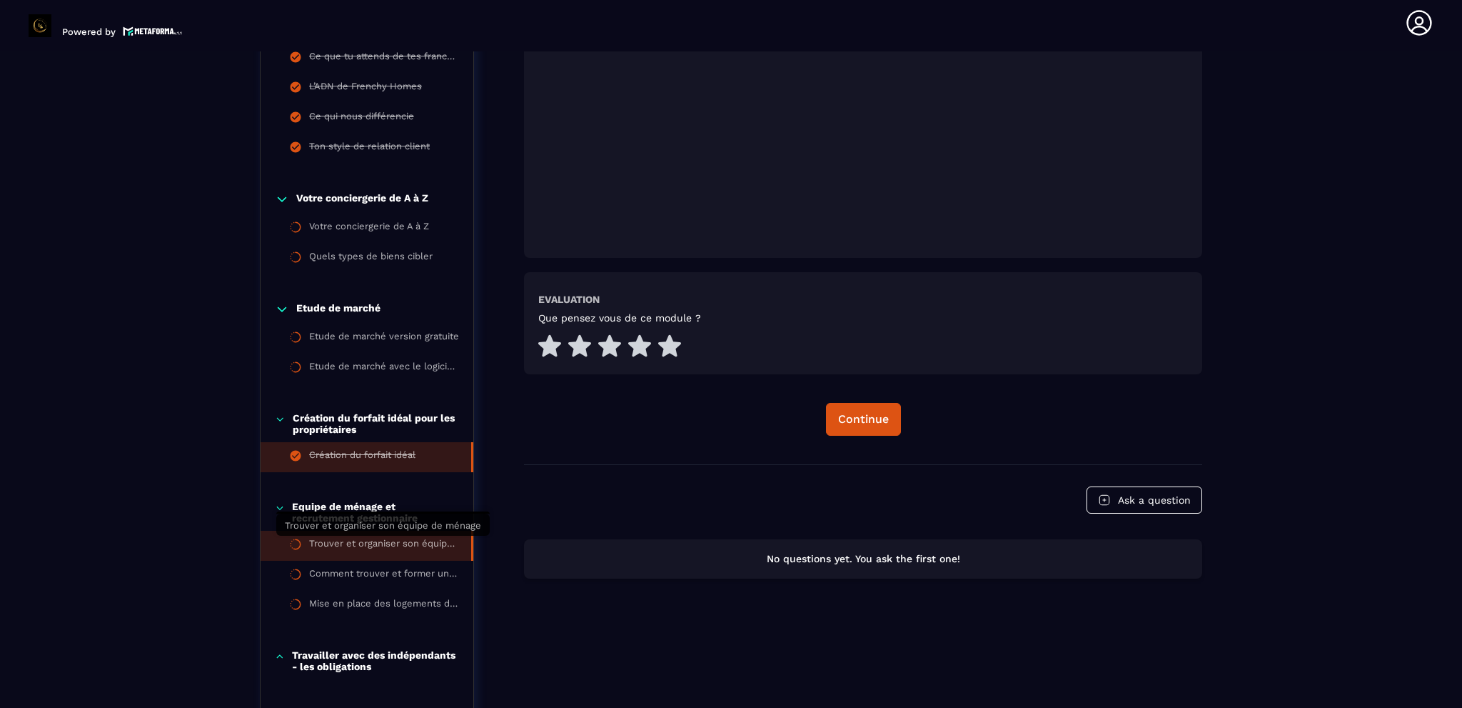
click at [339, 542] on div "Trouver et organiser son équipe de ménage" at bounding box center [383, 546] width 148 height 16
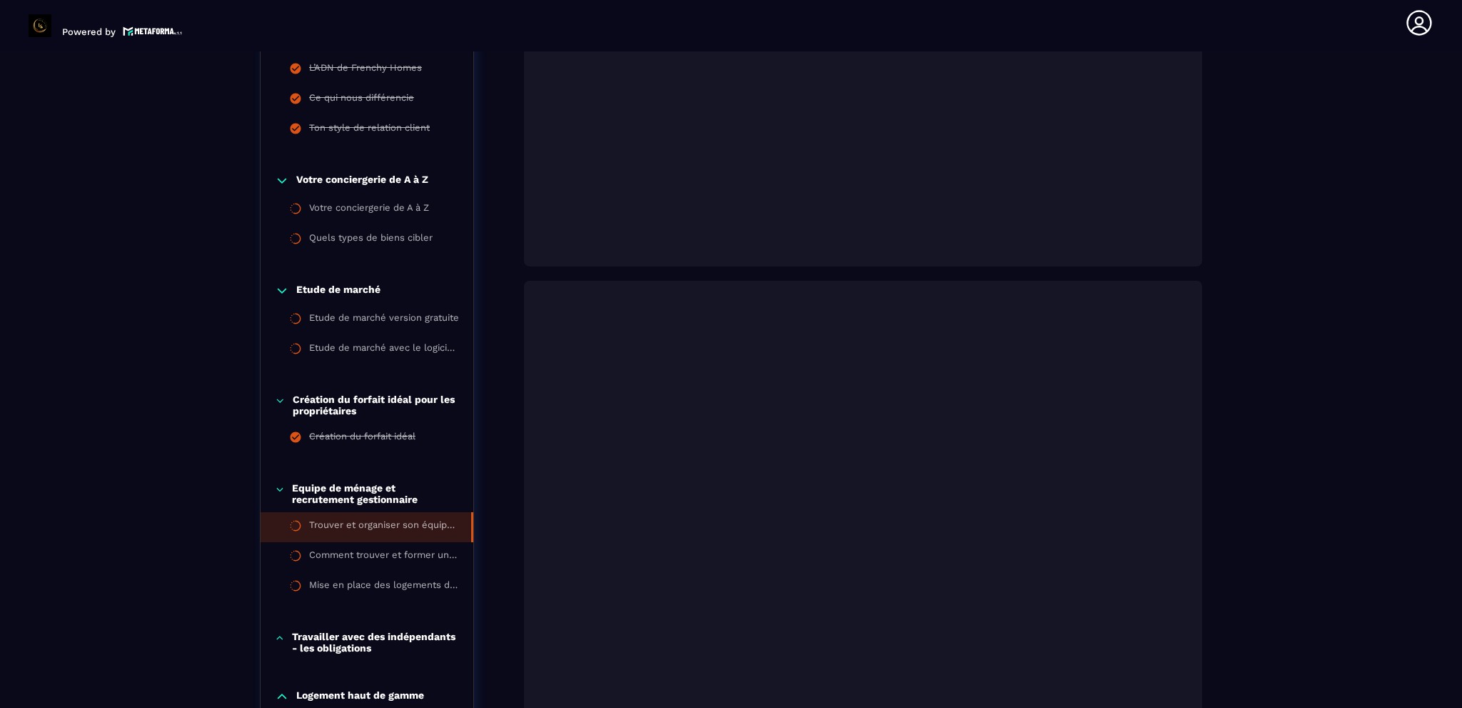
scroll to position [720, 0]
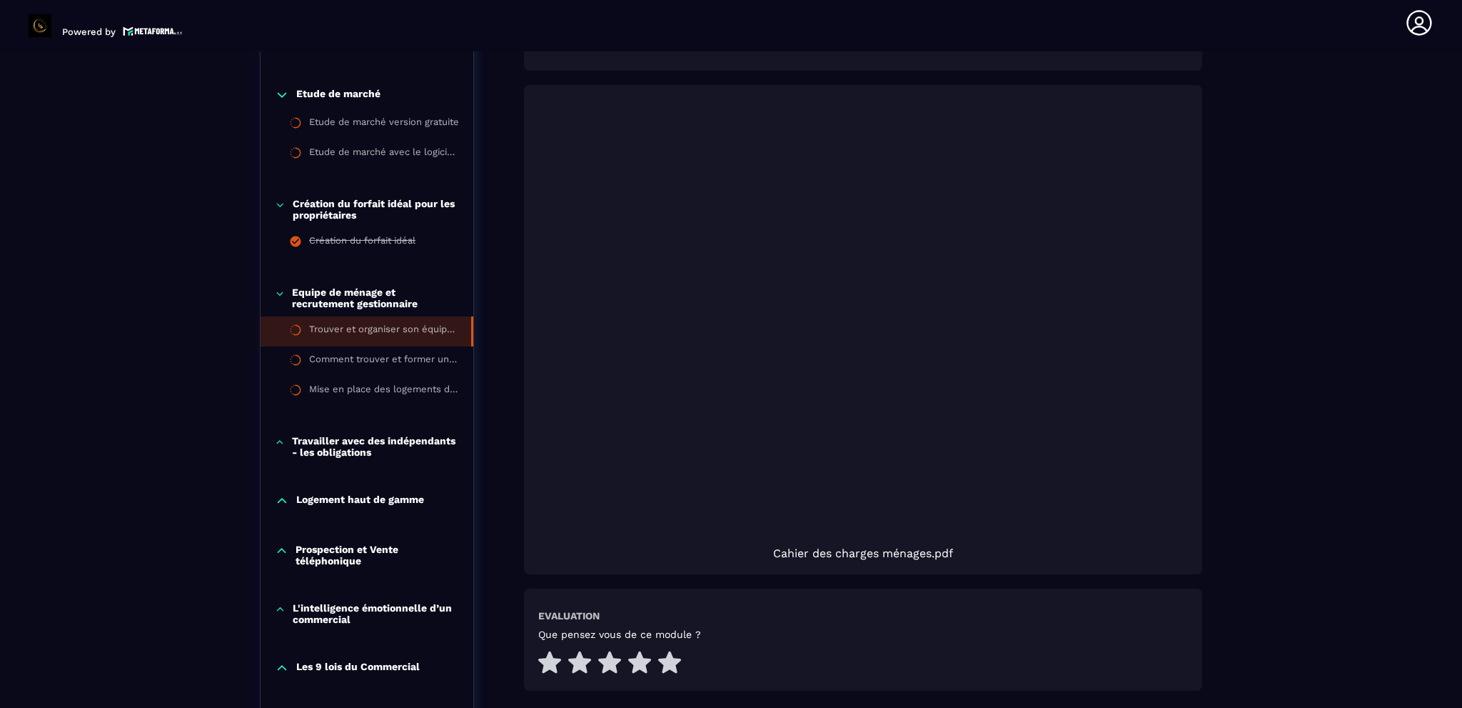
click at [373, 443] on p "Travailler avec des indépendants - les obligations" at bounding box center [375, 446] width 167 height 23
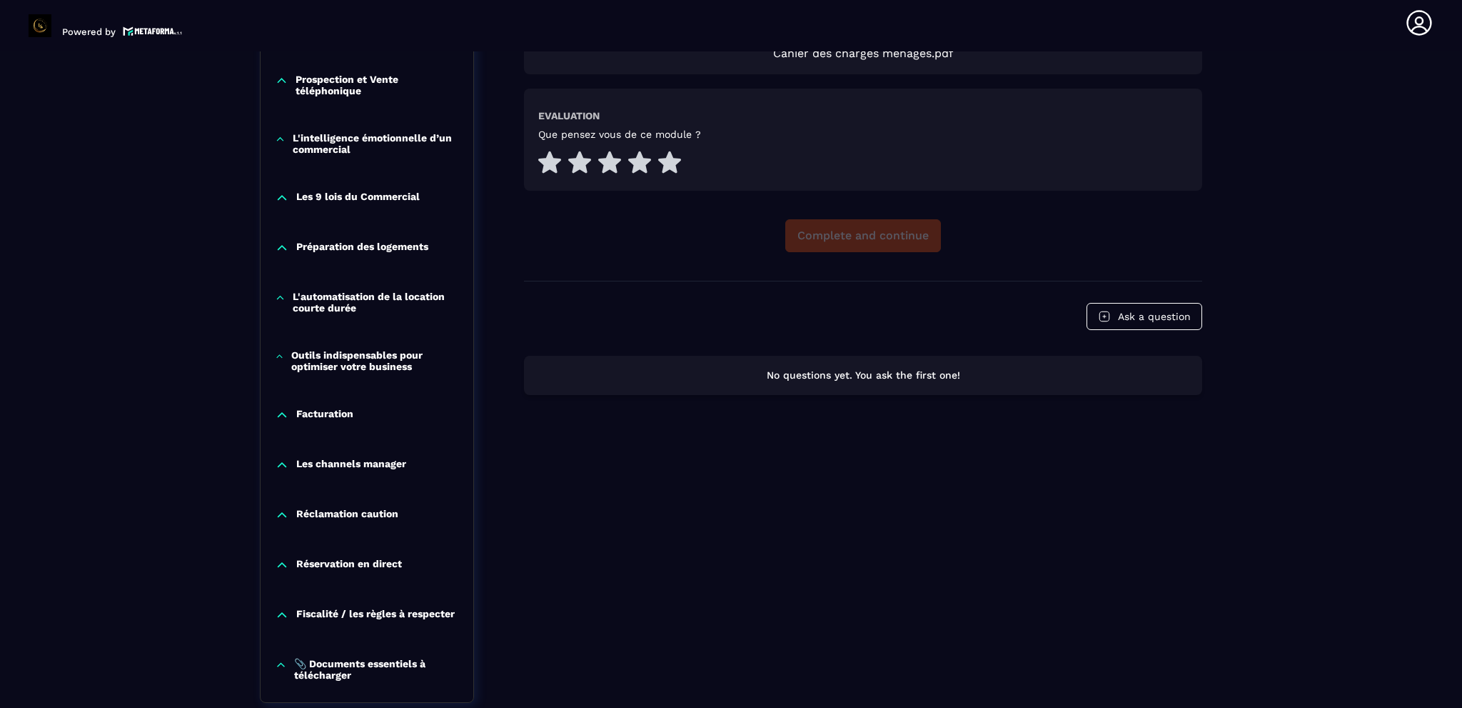
scroll to position [1291, 0]
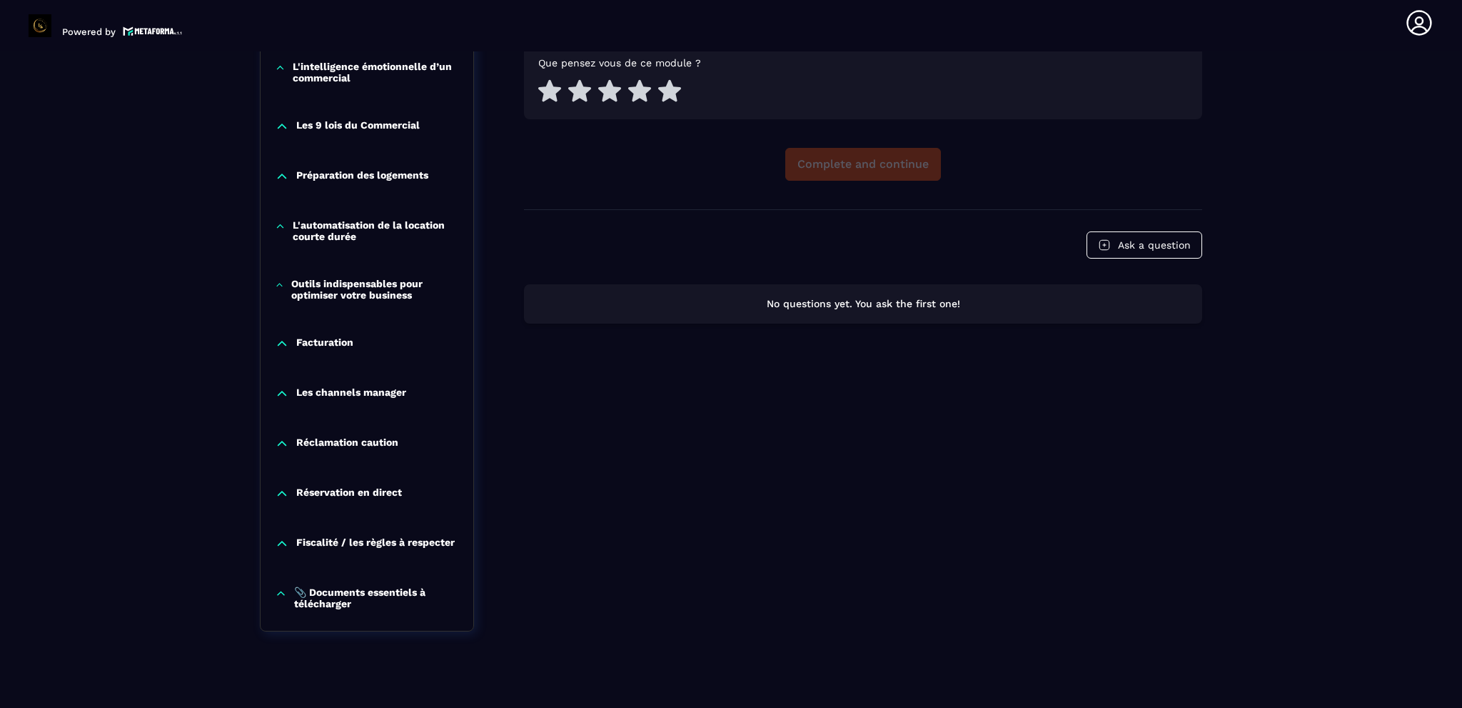
click at [326, 598] on p "📎 Documents essentiels à télécharger" at bounding box center [376, 597] width 165 height 23
click at [363, 631] on div "📎 Documents essentiels à télécharger" at bounding box center [383, 631] width 148 height 16
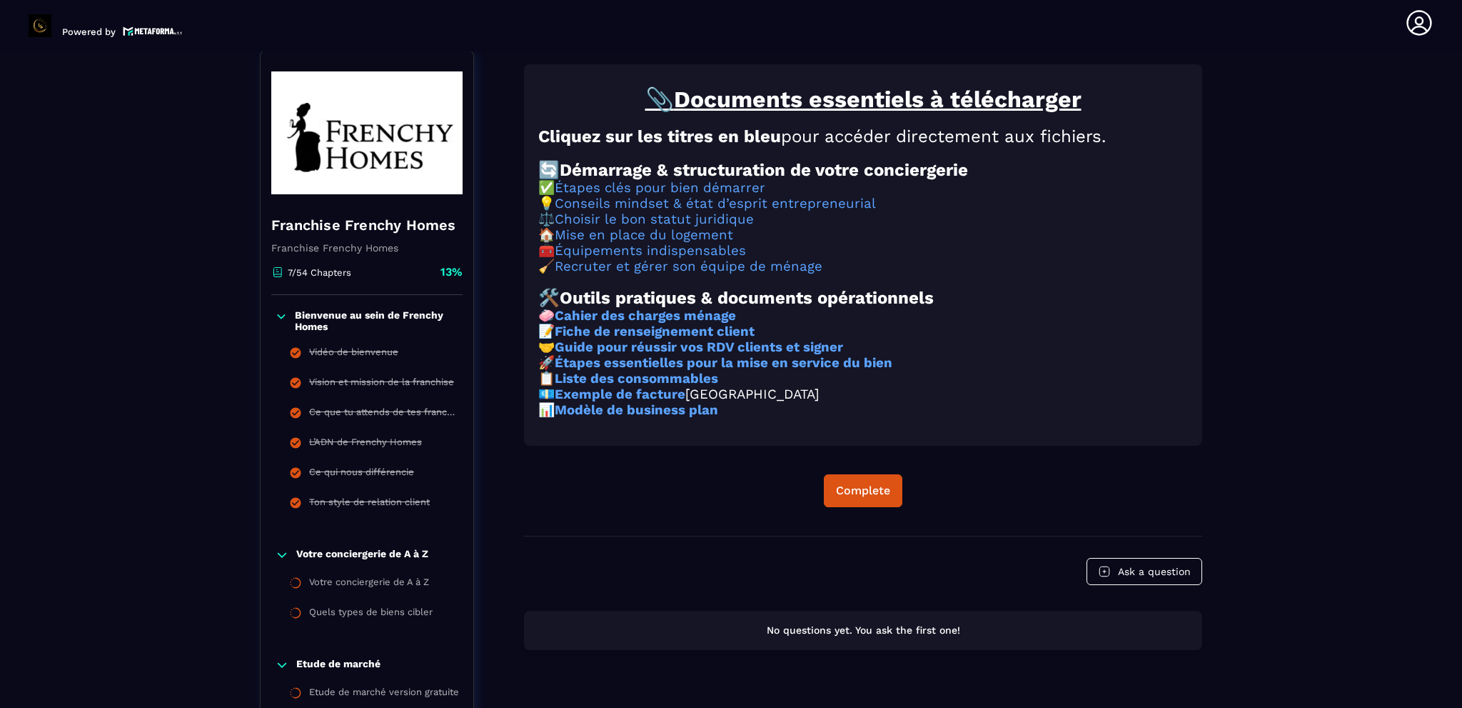
scroll to position [148, 0]
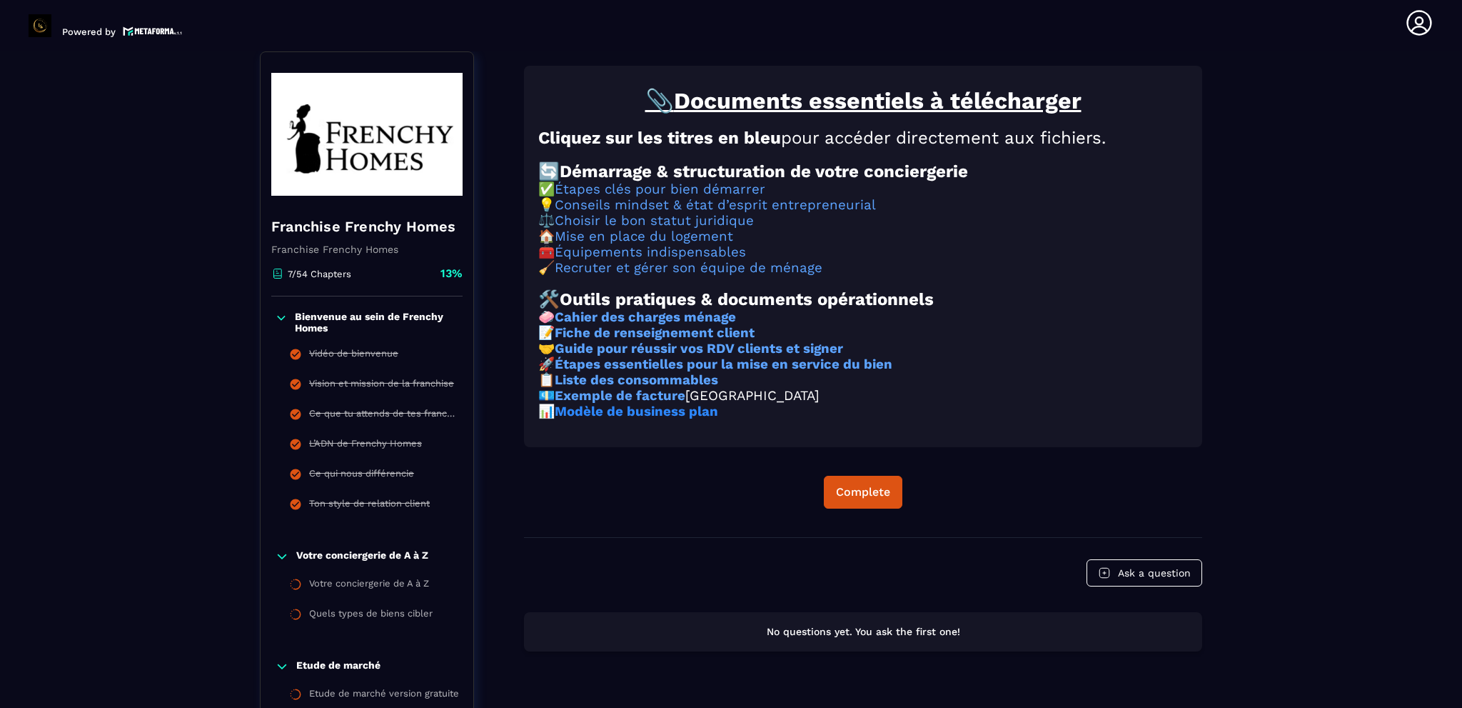
click at [658, 419] on strong "Modèle de business plan" at bounding box center [636, 411] width 163 height 16
